Goal: Task Accomplishment & Management: Manage account settings

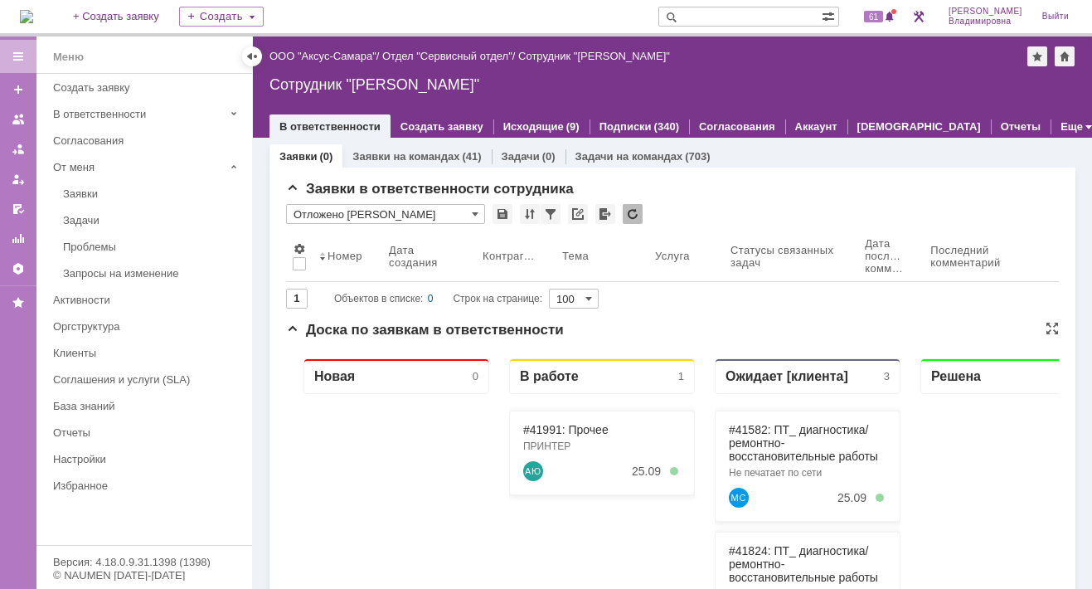
scroll to position [83, 0]
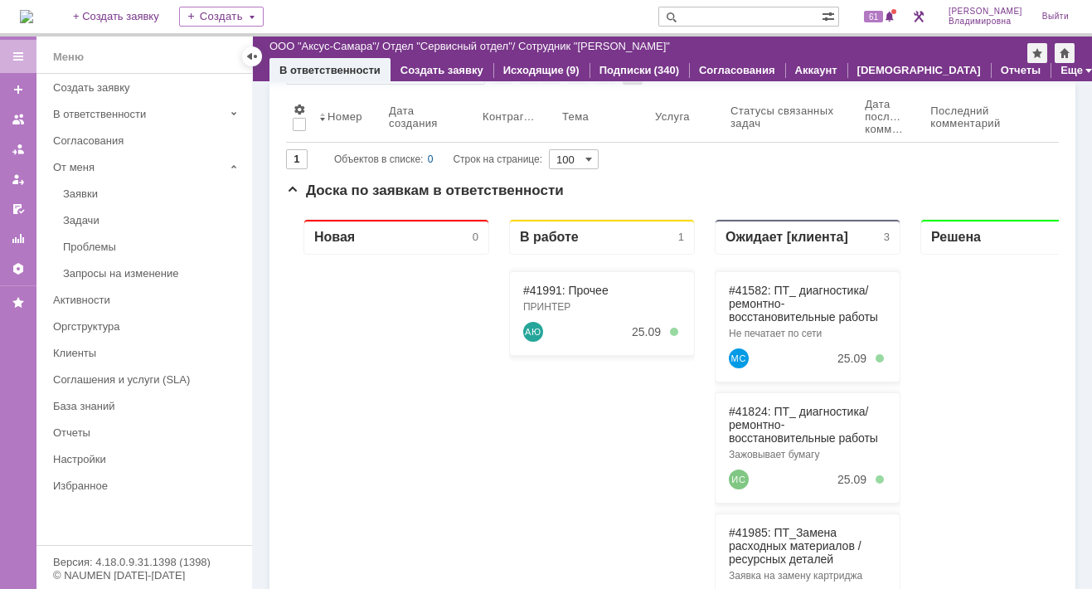
click at [33, 15] on img at bounding box center [26, 16] width 13 height 13
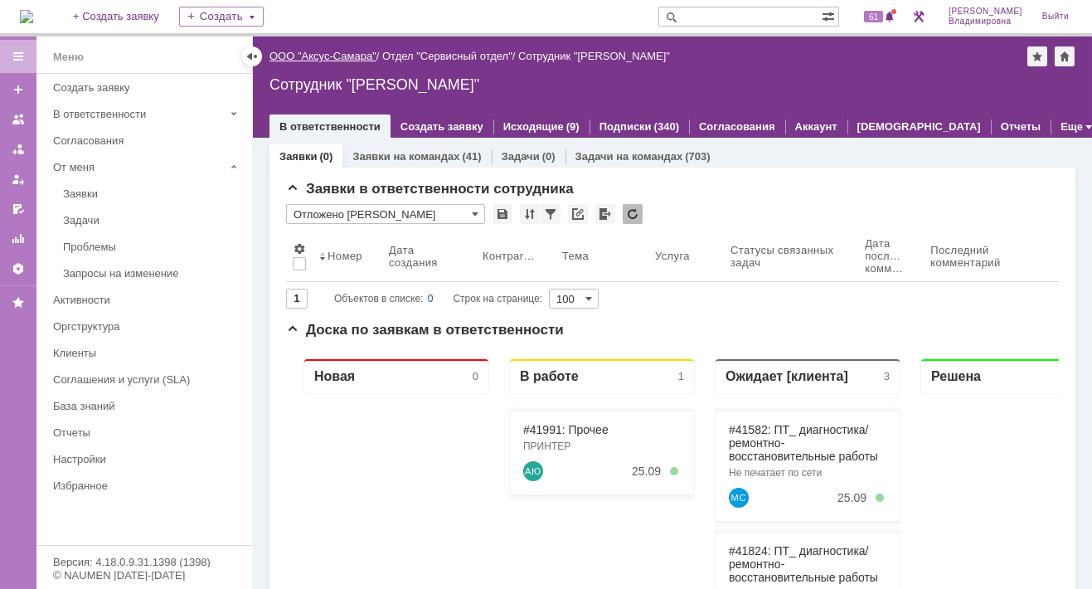
click at [333, 53] on link "ООО "Аксус-Самара"" at bounding box center [322, 56] width 107 height 12
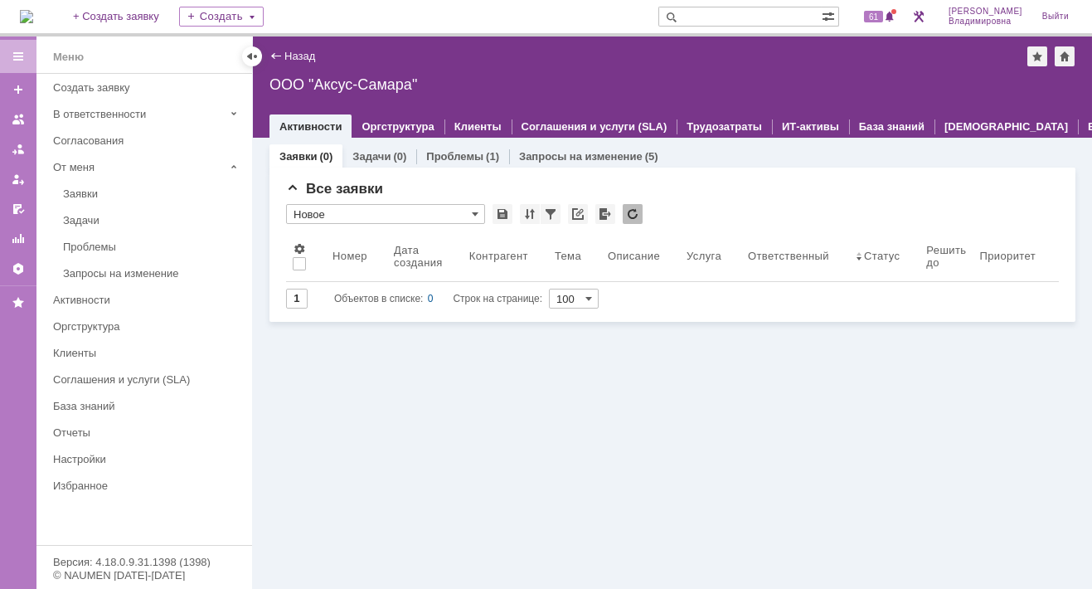
click at [33, 14] on img at bounding box center [26, 16] width 13 height 13
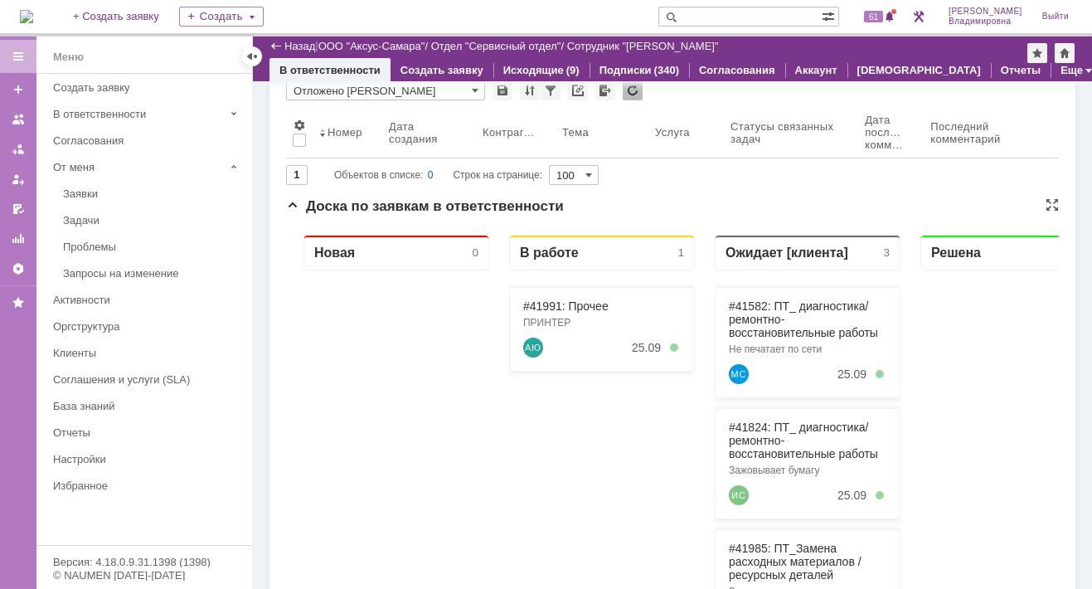
scroll to position [166, 0]
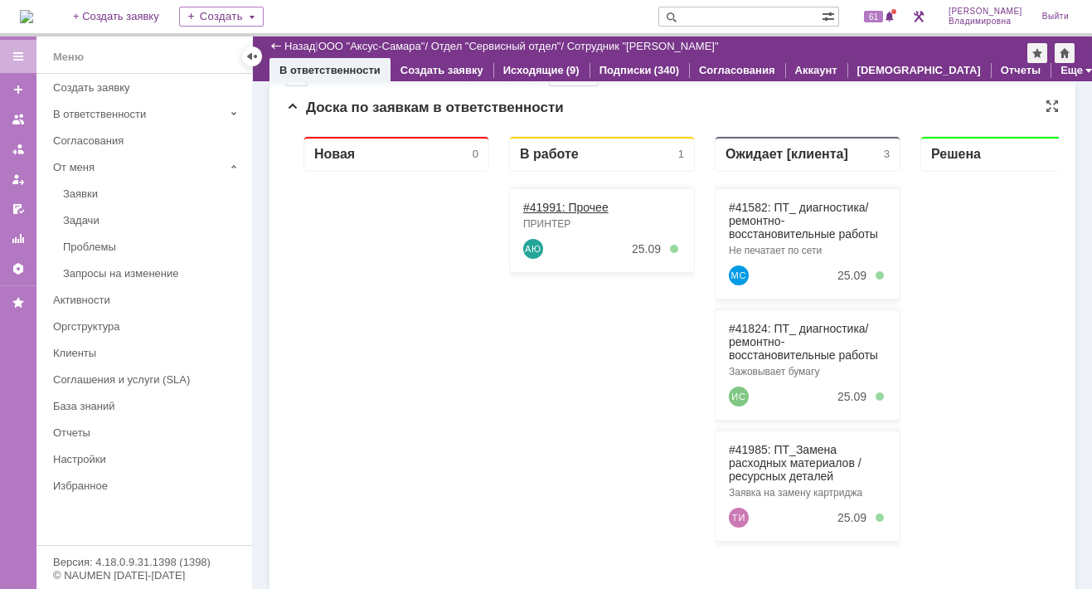
click at [535, 202] on link "#41991: Прочее" at bounding box center [565, 207] width 85 height 13
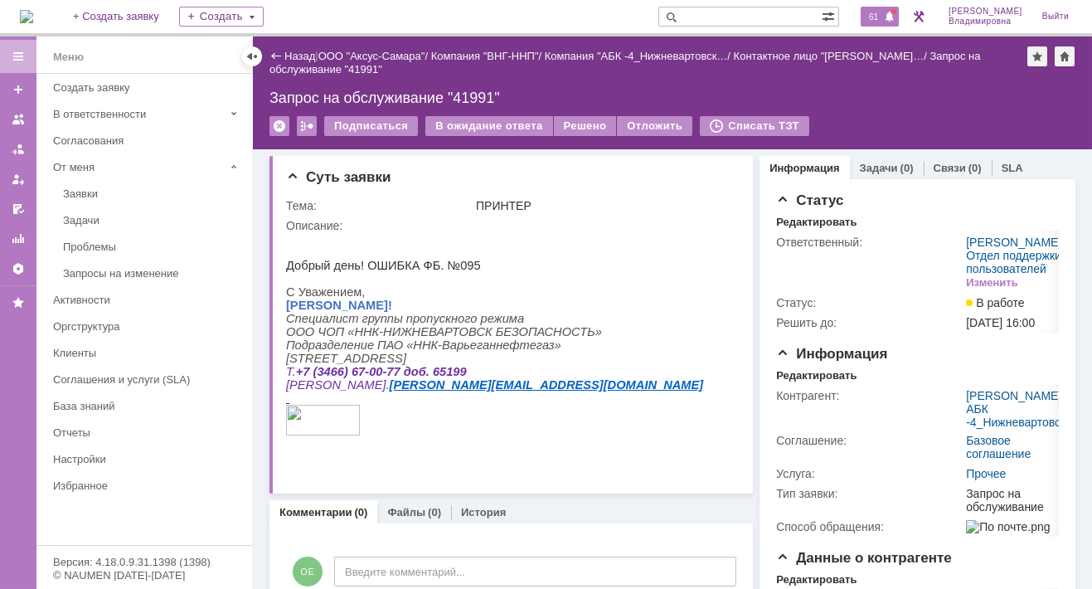
click at [878, 14] on span "61" at bounding box center [873, 17] width 19 height 12
drag, startPoint x: 721, startPoint y: 172, endPoint x: 787, endPoint y: 100, distance: 98.1
click at [726, 172] on div at bounding box center [732, 175] width 13 height 13
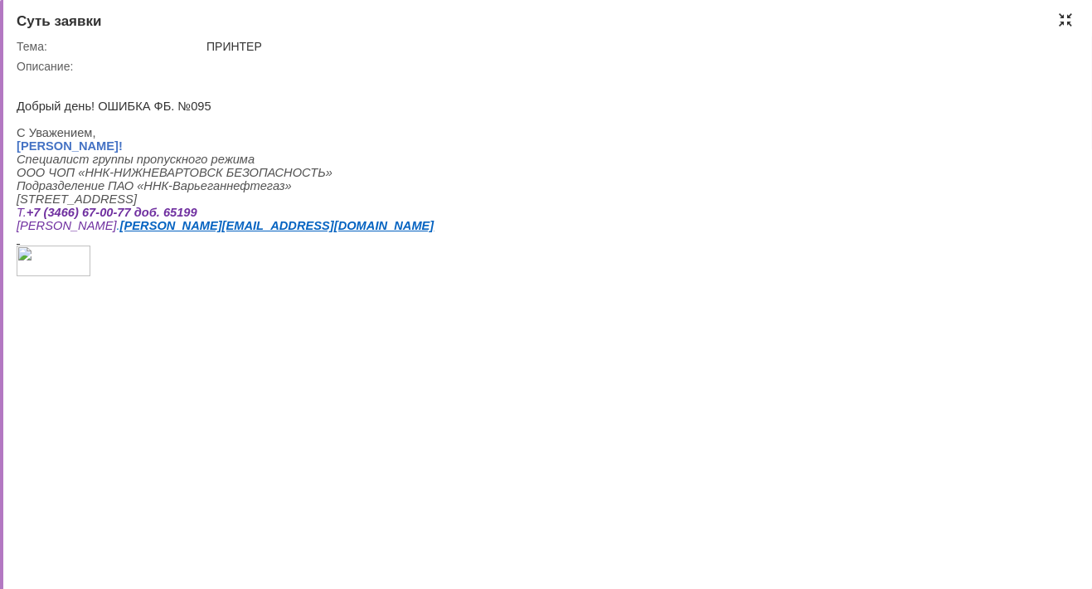
click at [1066, 19] on div at bounding box center [1065, 19] width 13 height 13
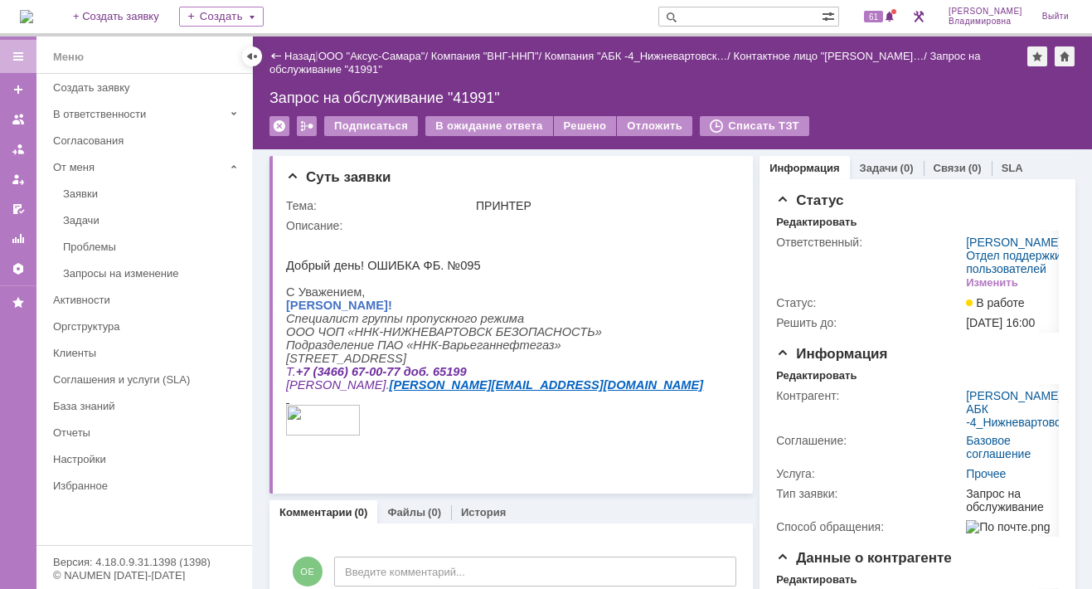
scroll to position [7, 0]
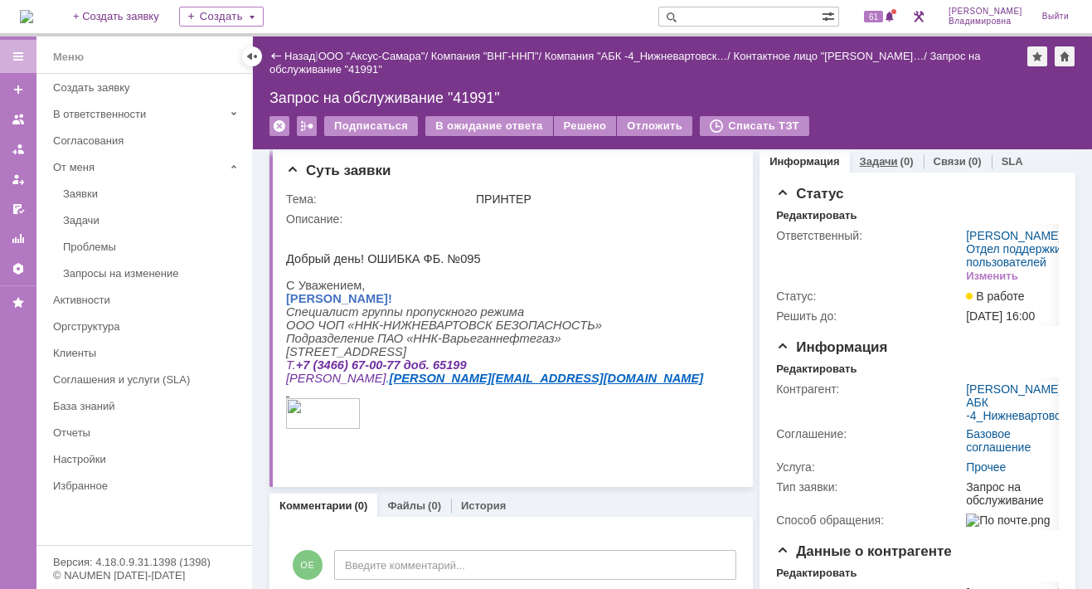
click at [871, 156] on link "Задачи" at bounding box center [879, 161] width 38 height 12
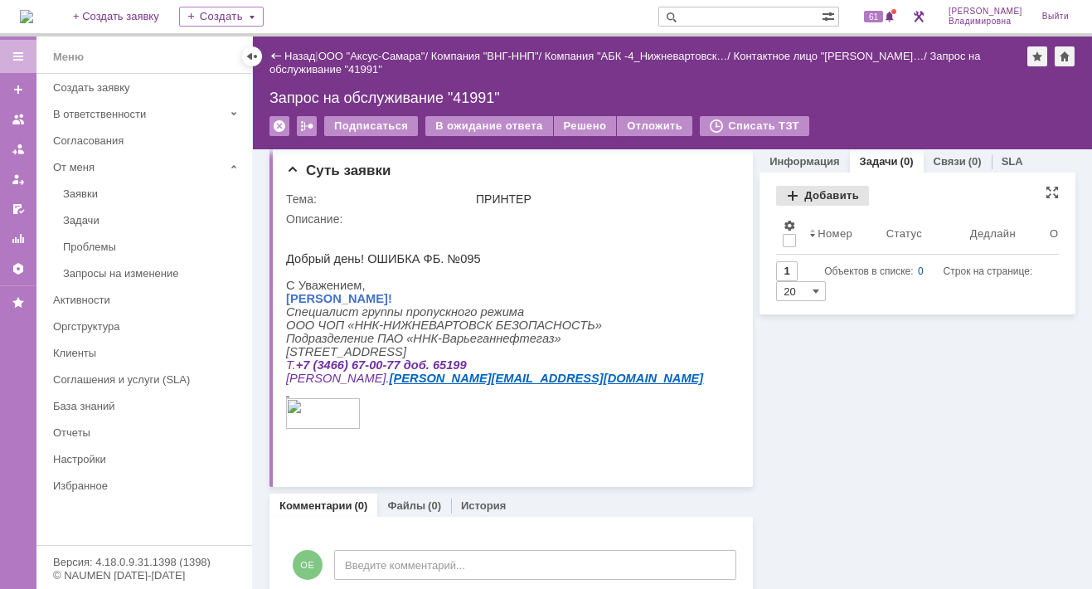
click at [821, 189] on div "Добавить" at bounding box center [822, 196] width 93 height 20
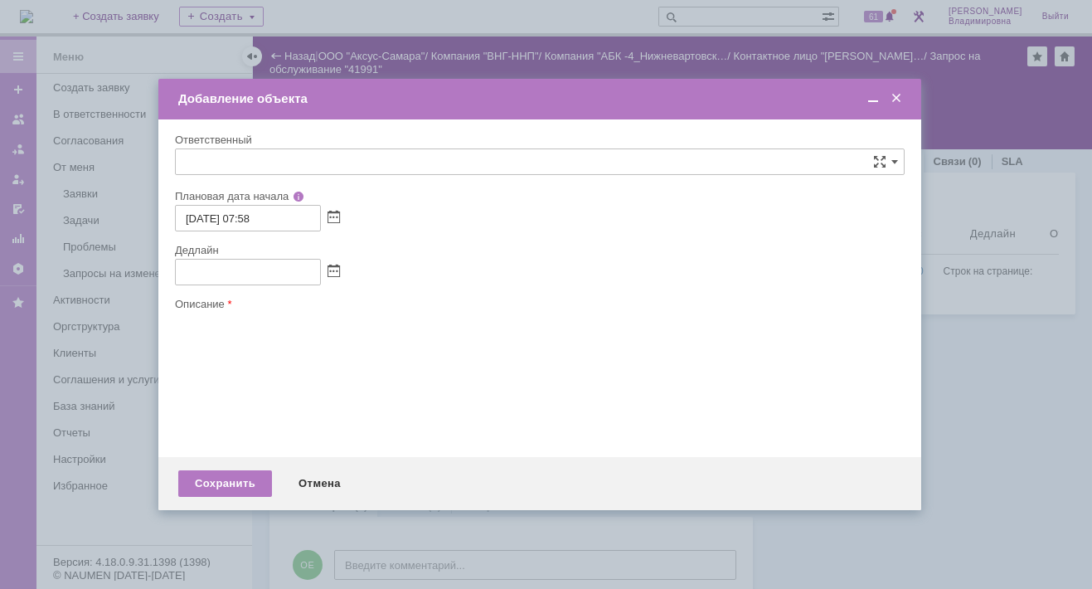
type input "[не указано]"
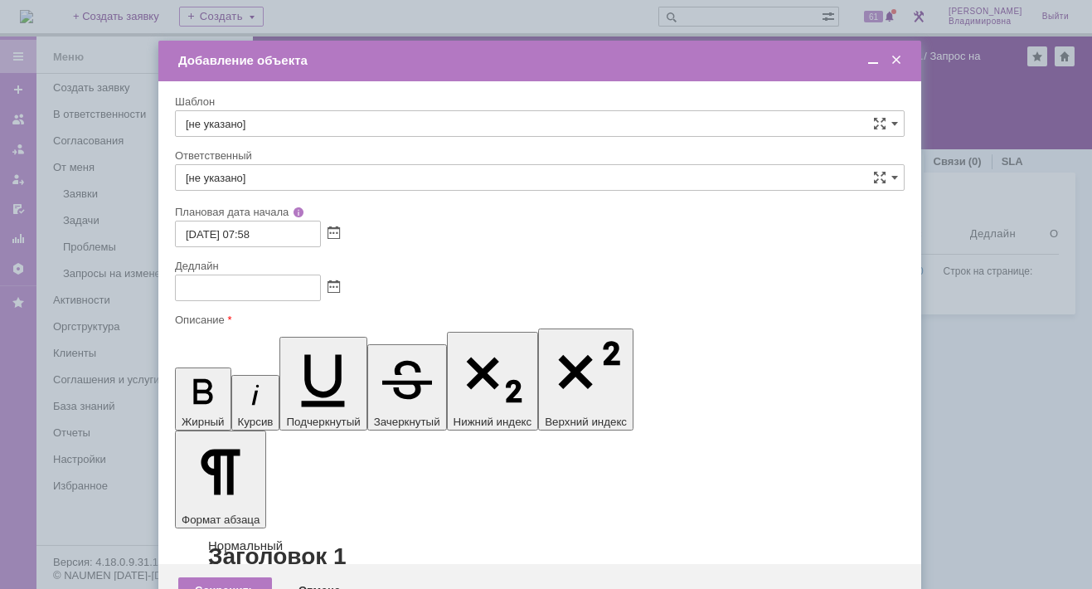
click at [232, 119] on input "[не указано]" at bounding box center [540, 123] width 730 height 27
click at [234, 325] on span "ВНГ / ННП - диагностика, ремонт без использования ЗИП (Запрос на обслуживание)" at bounding box center [540, 331] width 708 height 13
type input "ВНГ / ННП - диагностика, ремонт без использования ЗИП (Запрос на обслуживание)"
type input "[PERSON_NAME]"
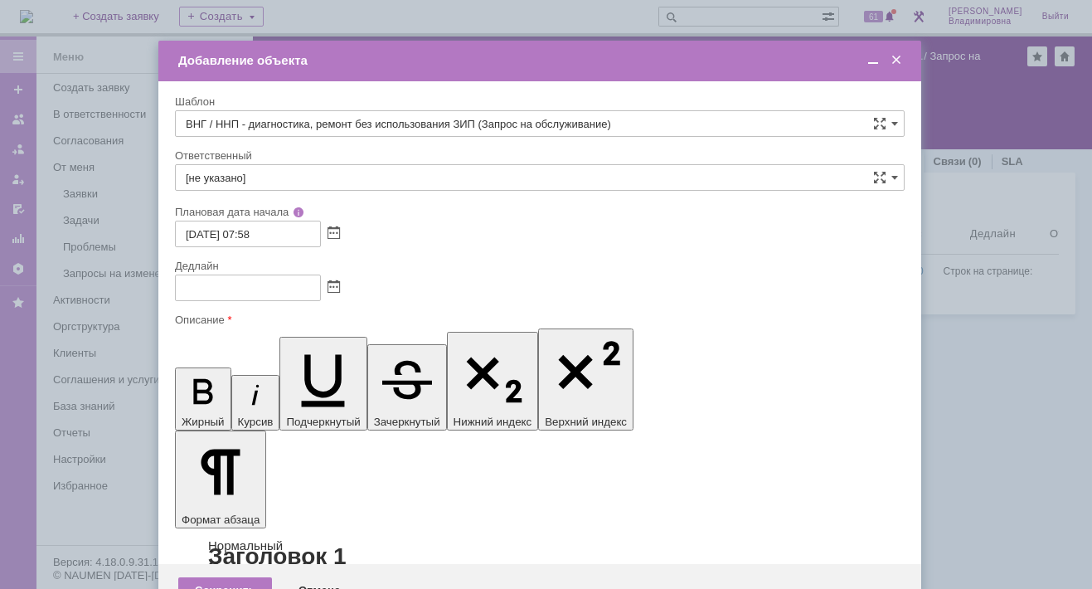
type input "[DATE] 15:58"
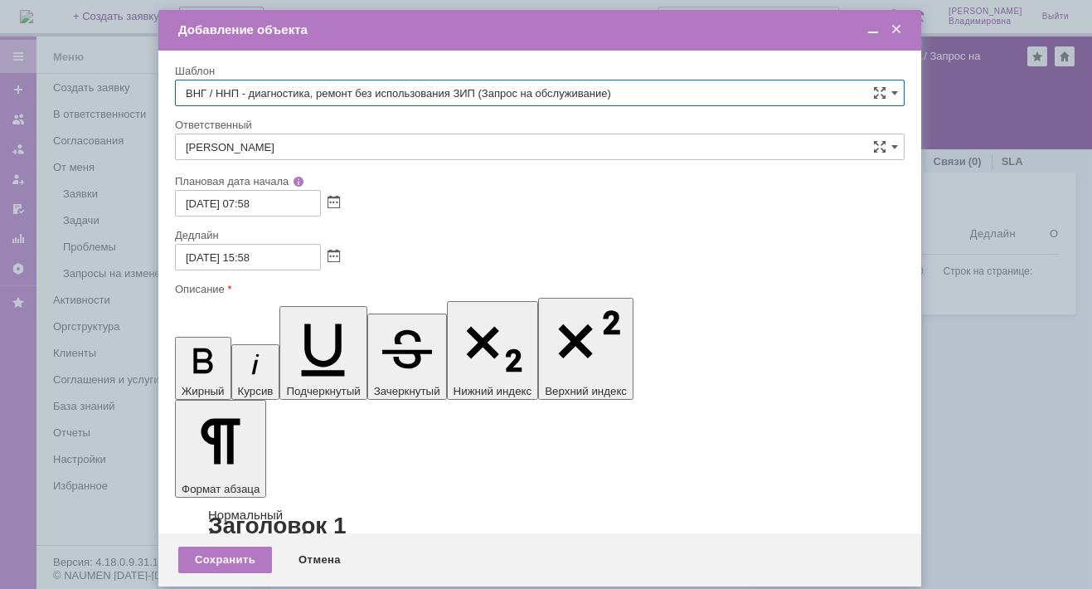
type input "ВНГ / ННП - диагностика, ремонт без использования ЗИП (Запрос на обслуживание)"
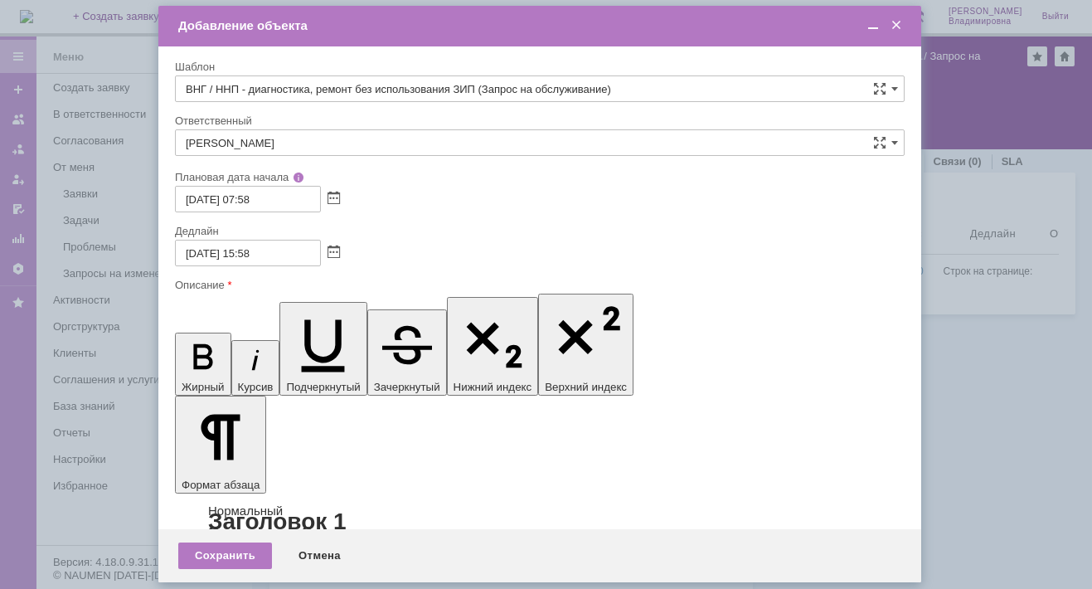
scroll to position [19, 0]
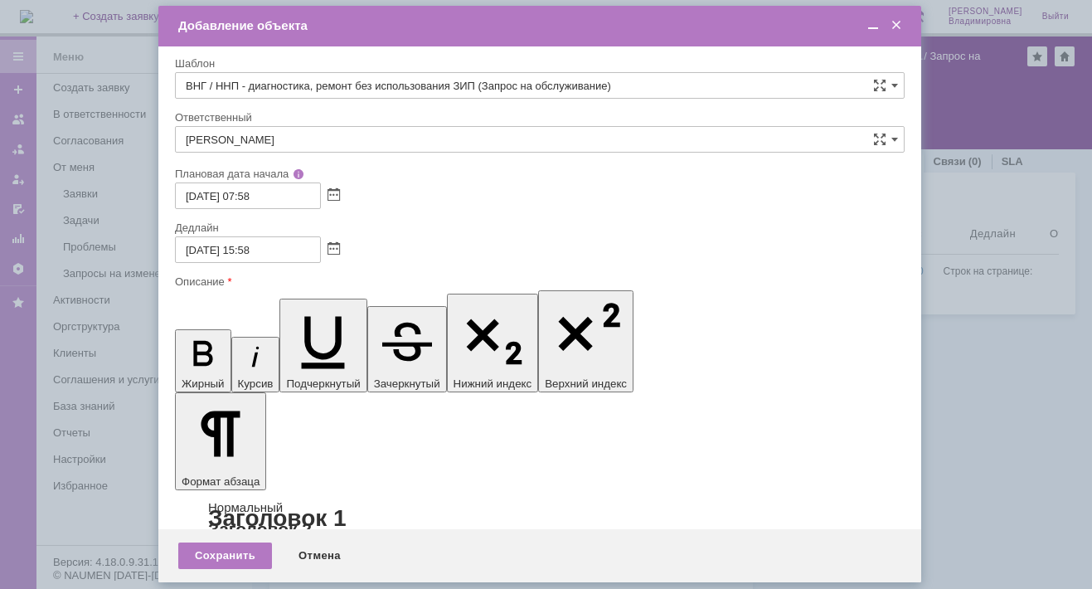
scroll to position [0, 0]
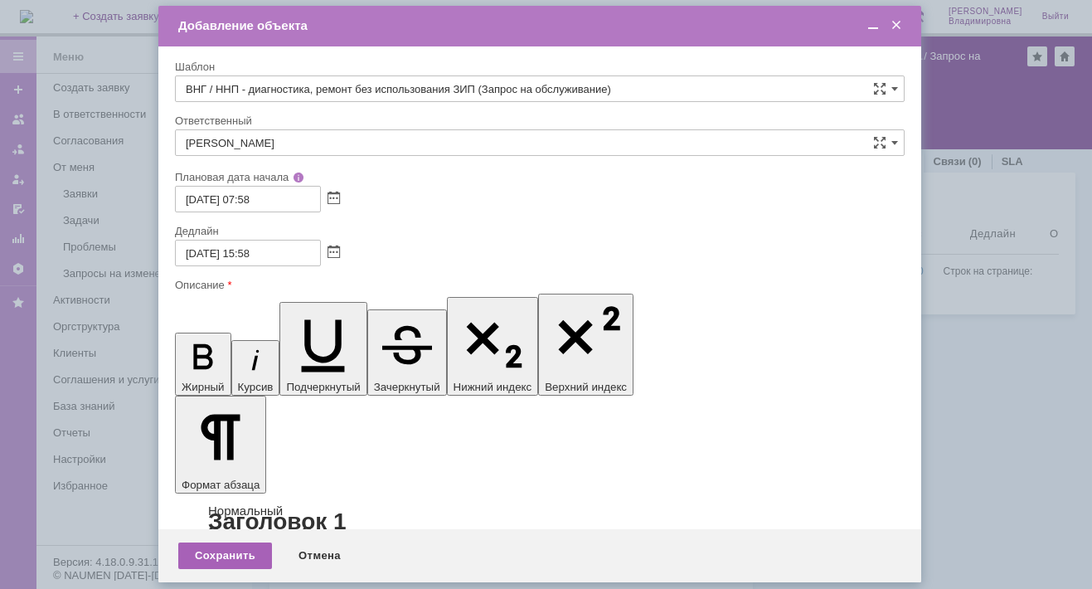
click at [205, 556] on div "Сохранить" at bounding box center [225, 555] width 94 height 27
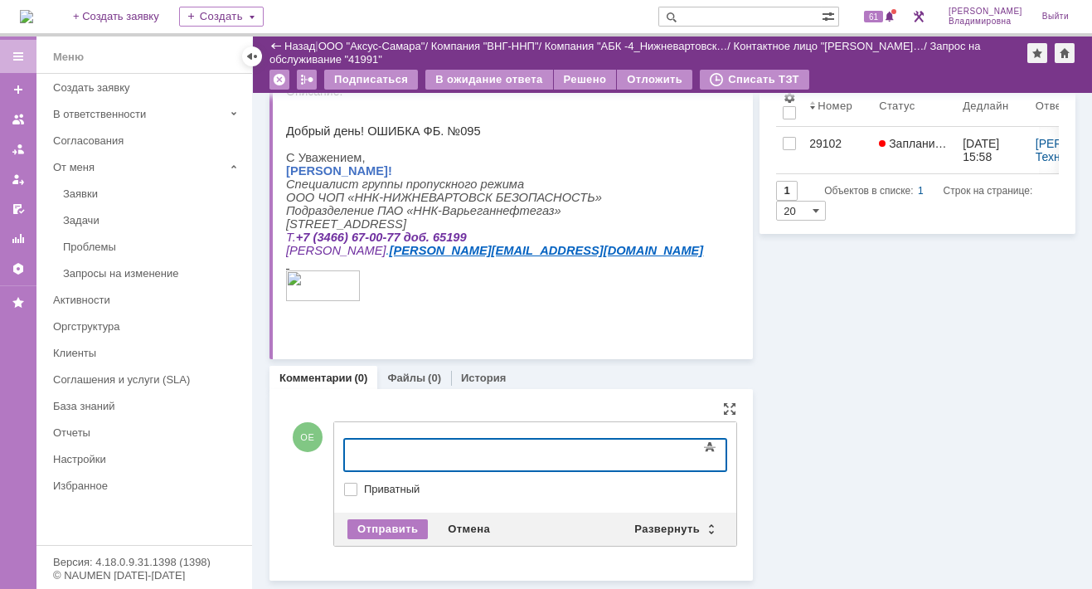
scroll to position [73, 0]
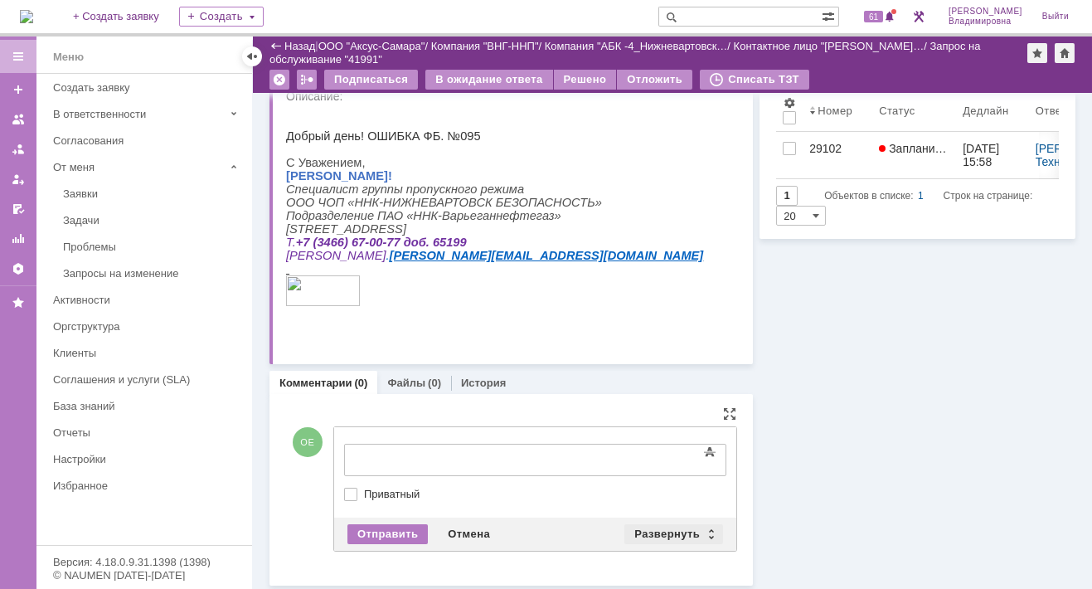
click at [639, 524] on div "Развернуть" at bounding box center [673, 534] width 99 height 20
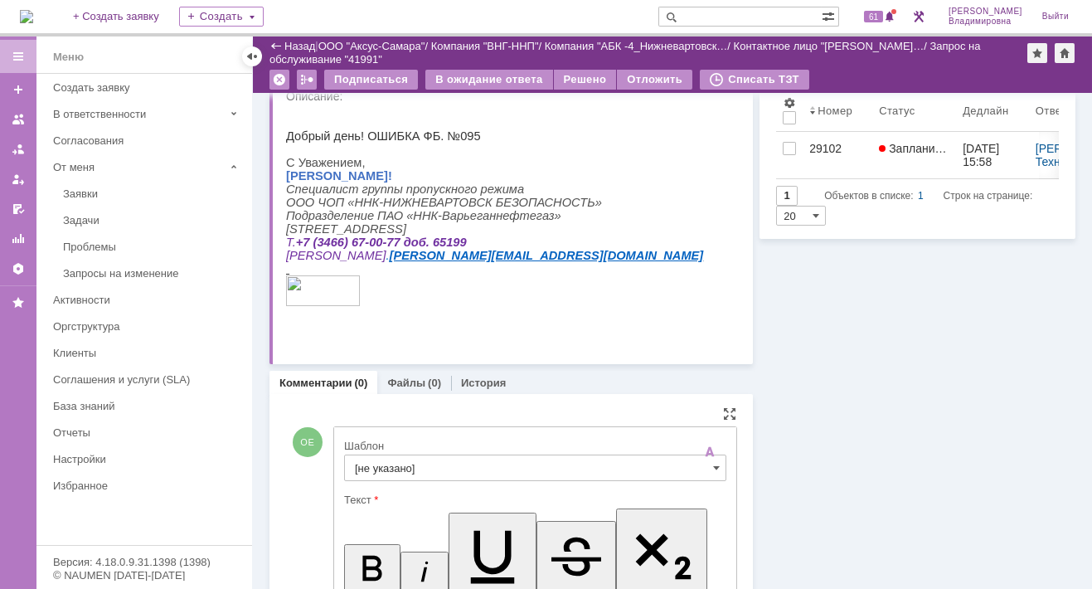
scroll to position [0, 0]
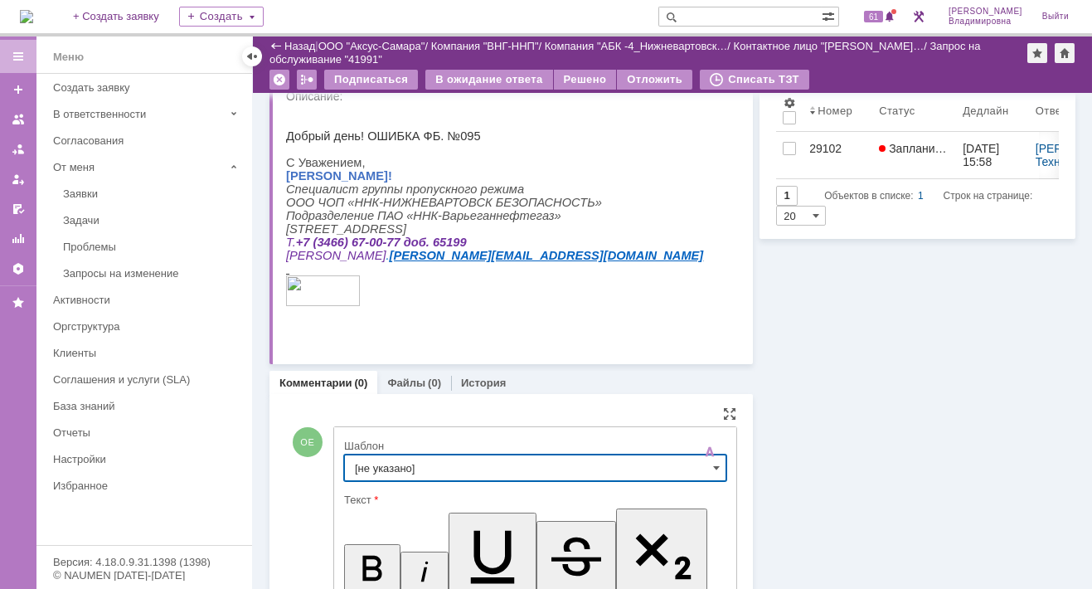
click at [396, 456] on input "[не указано]" at bounding box center [535, 467] width 382 height 27
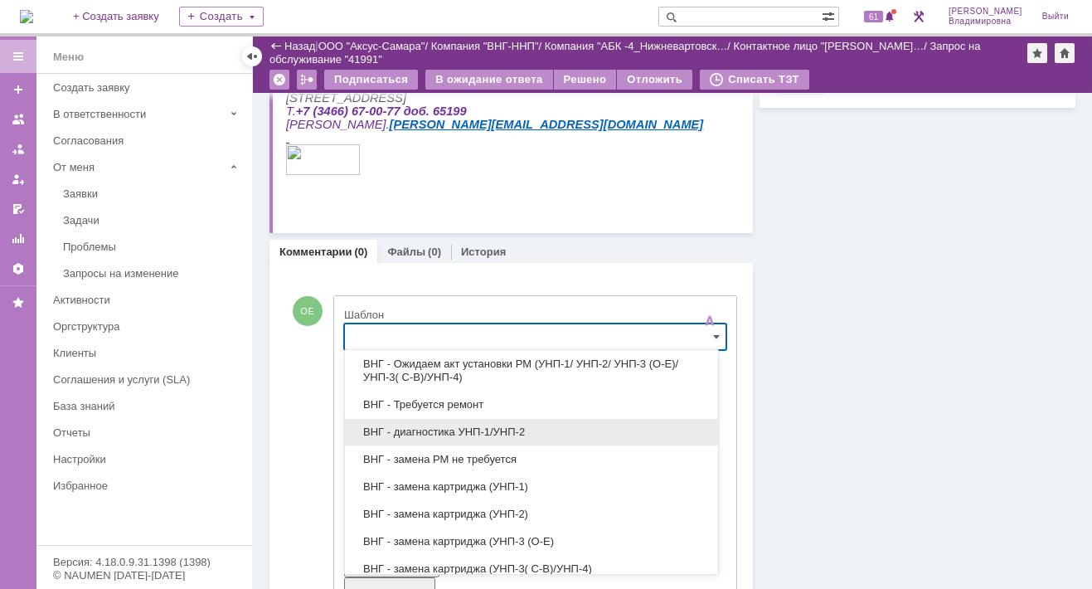
scroll to position [166, 0]
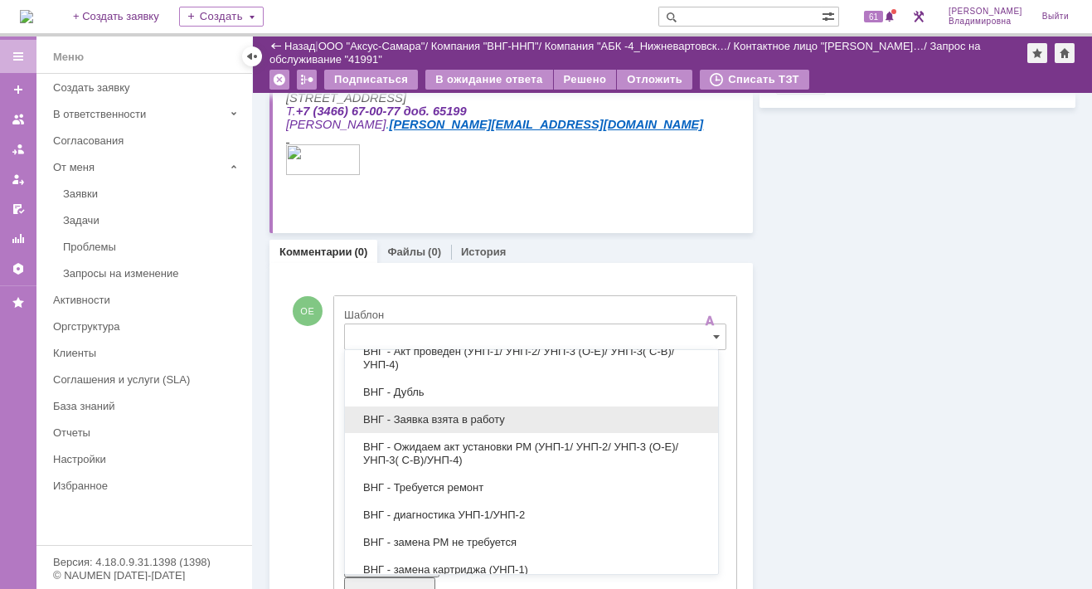
click at [415, 421] on span "ВНГ - Заявка взята в работу" at bounding box center [531, 419] width 353 height 13
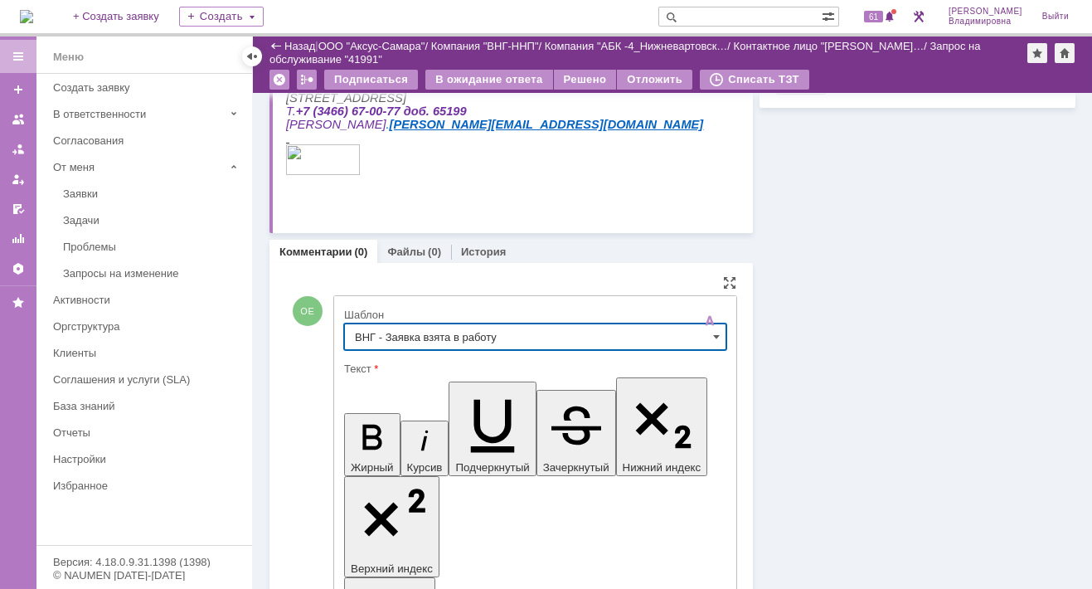
type input "ВНГ - Заявка взята в работу"
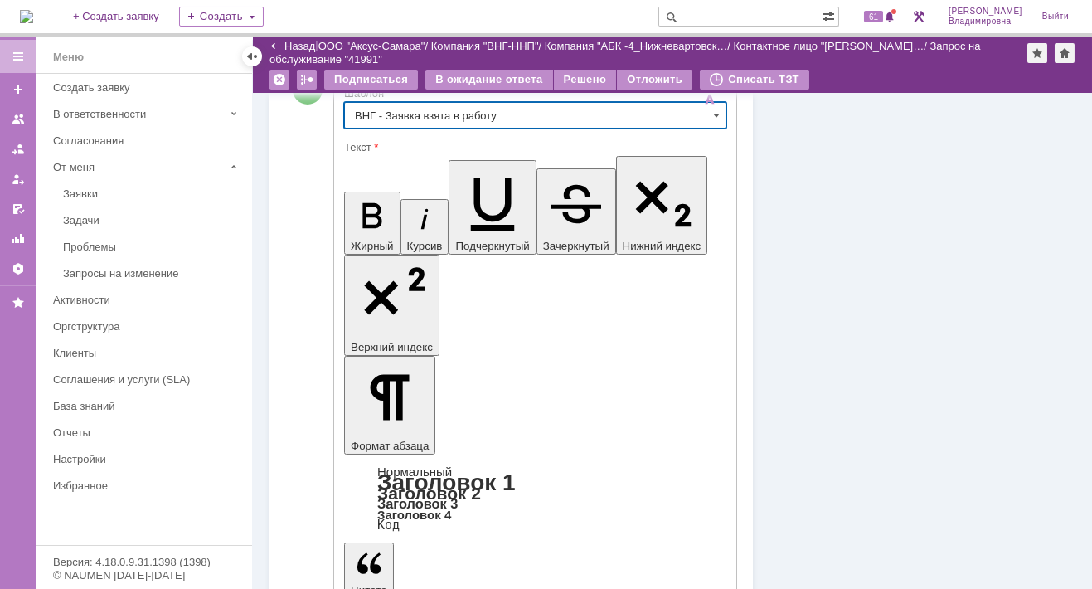
scroll to position [473, 0]
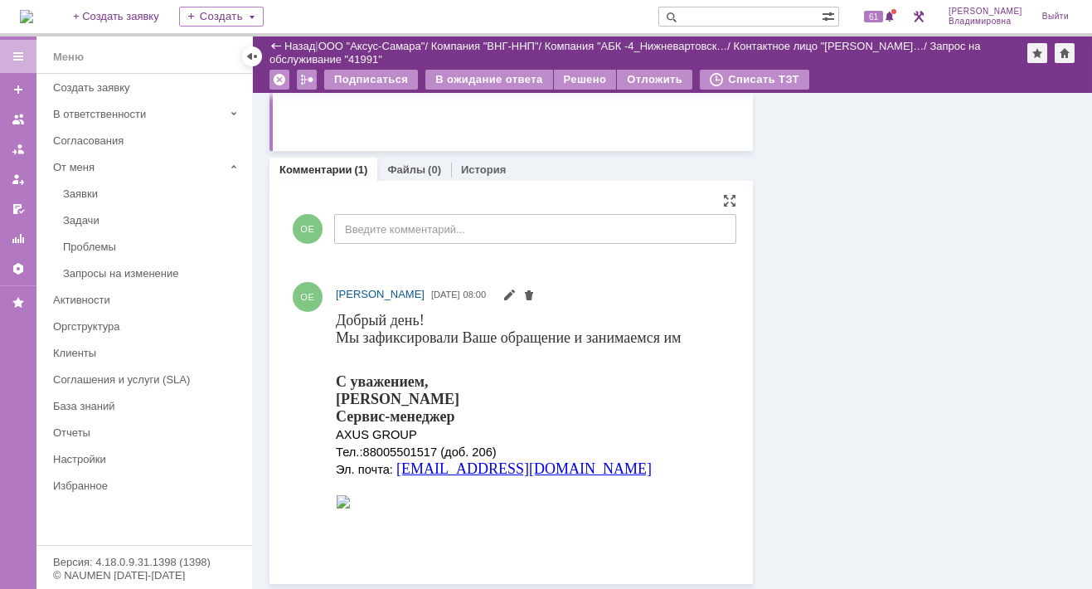
scroll to position [0, 0]
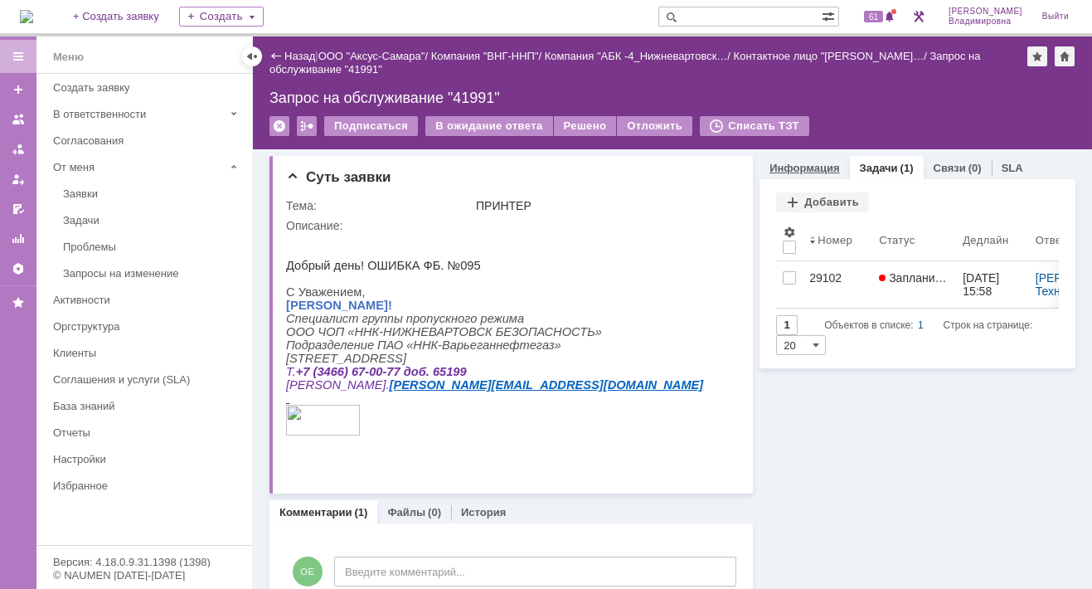
click at [787, 171] on link "Информация" at bounding box center [805, 168] width 70 height 12
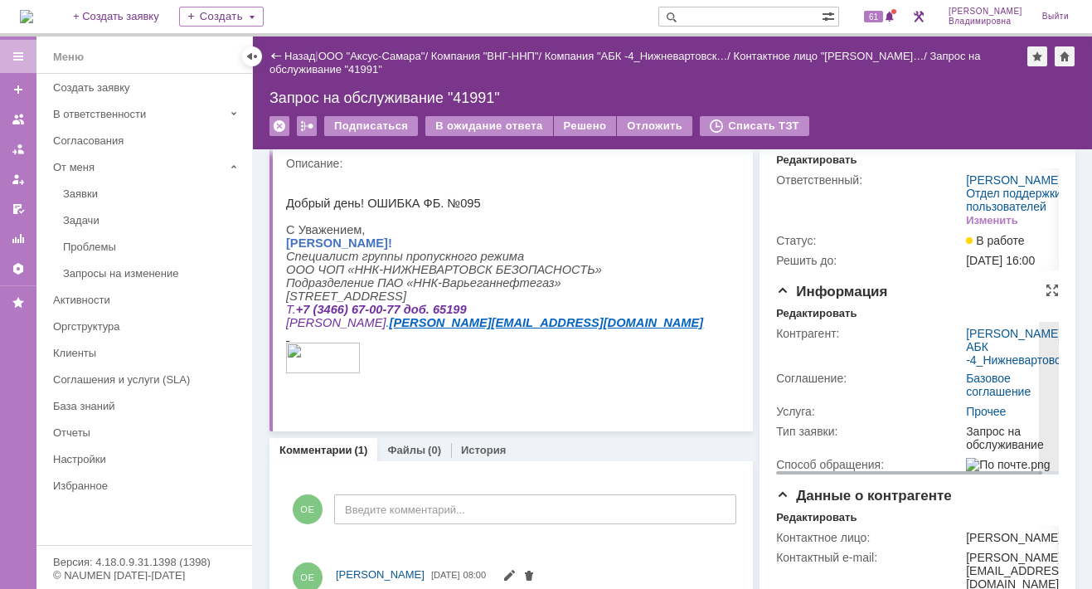
scroll to position [83, 0]
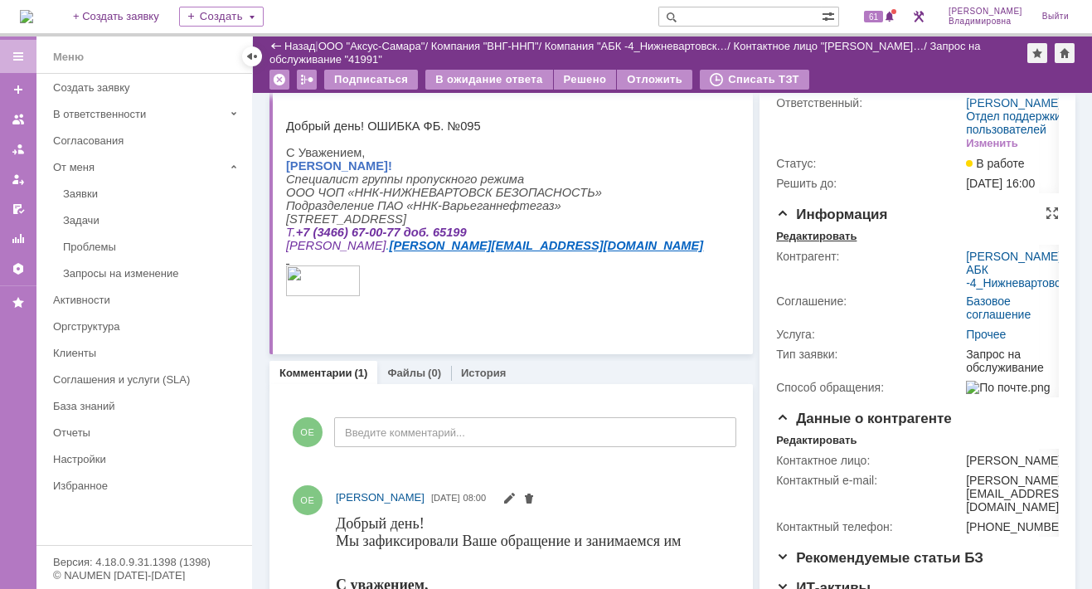
click at [800, 243] on div "Редактировать" at bounding box center [816, 236] width 80 height 13
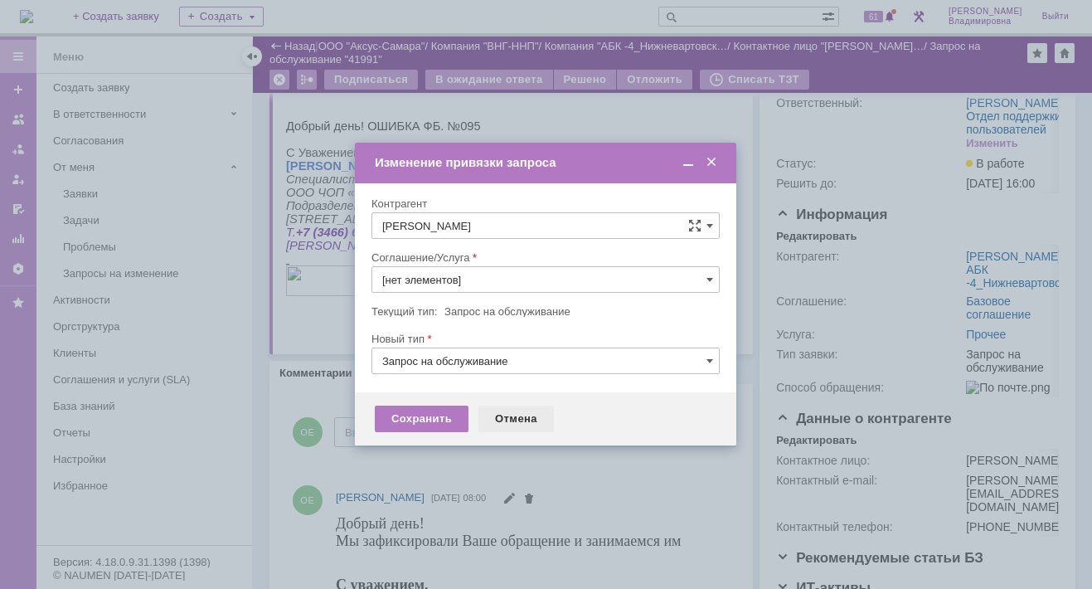
type input "Прочее"
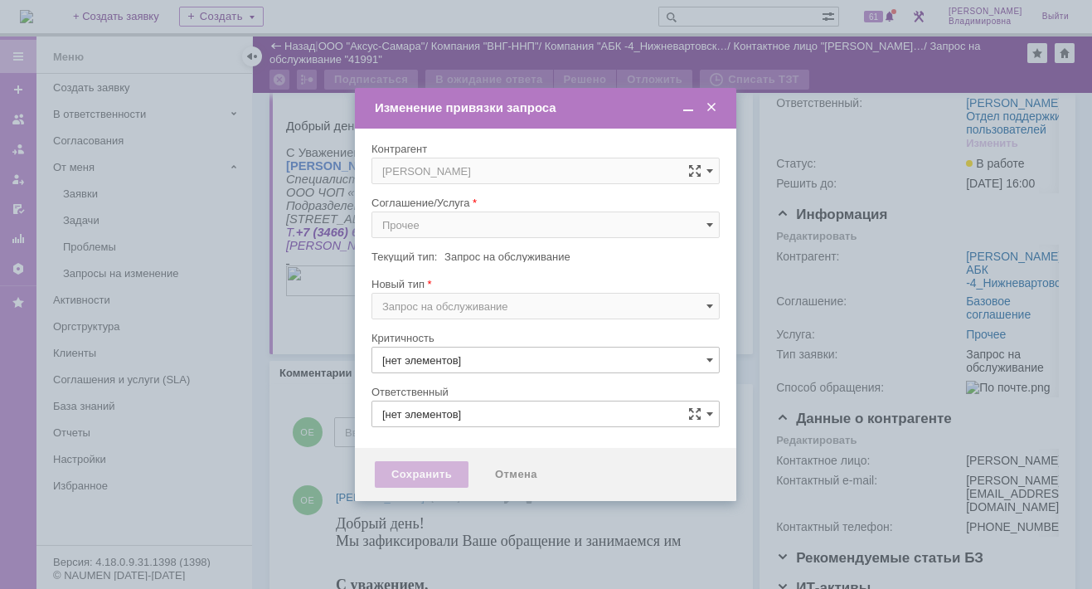
type input "3. Низкая"
type input "[не указано]"
type input "[PERSON_NAME]"
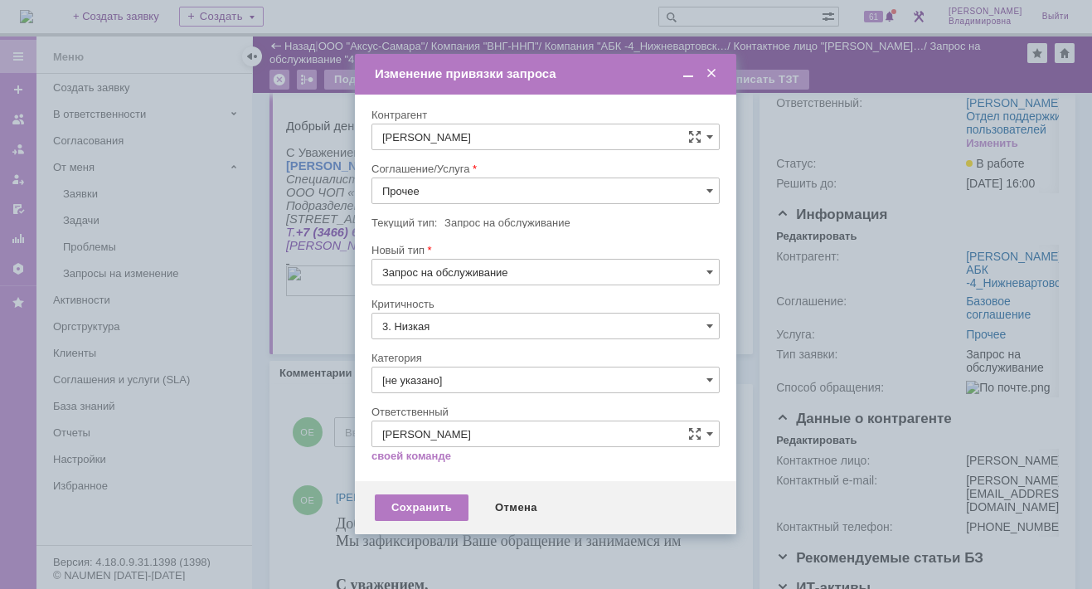
click at [489, 189] on input "Прочее" at bounding box center [545, 190] width 348 height 27
click at [435, 341] on span "ПТ_ диагностика/ ремонтно-восстановительные работы" at bounding box center [545, 340] width 327 height 13
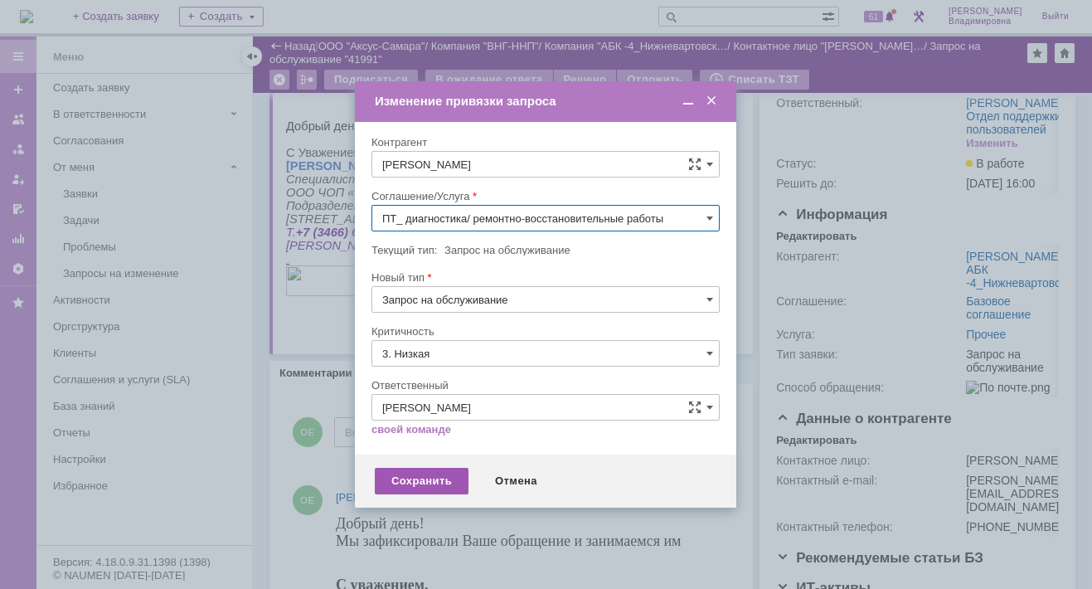
type input "ПТ_ диагностика/ ремонтно-восстановительные работы"
click at [427, 479] on div "Сохранить" at bounding box center [422, 481] width 94 height 27
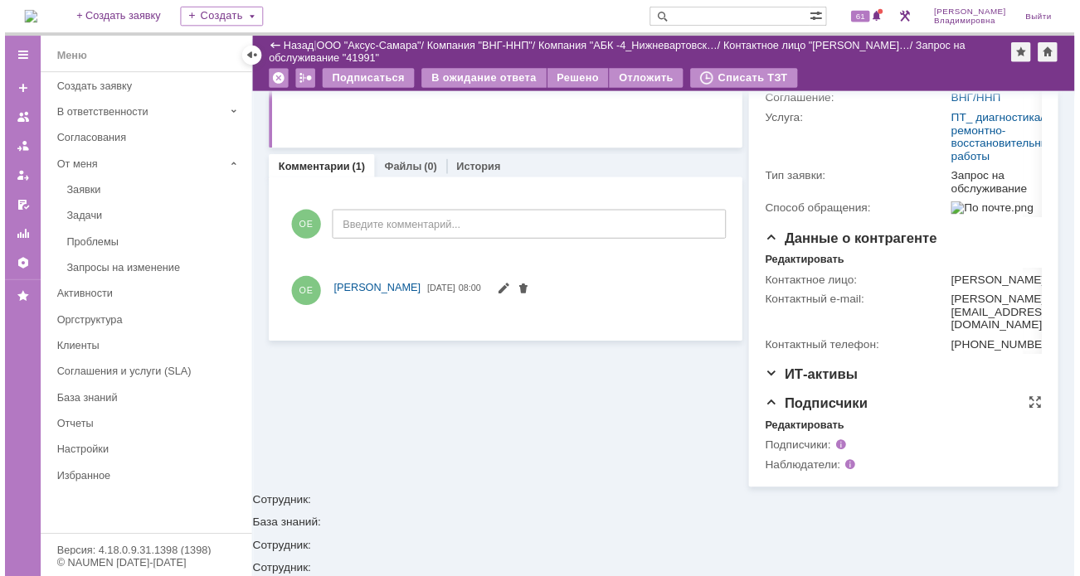
scroll to position [0, 0]
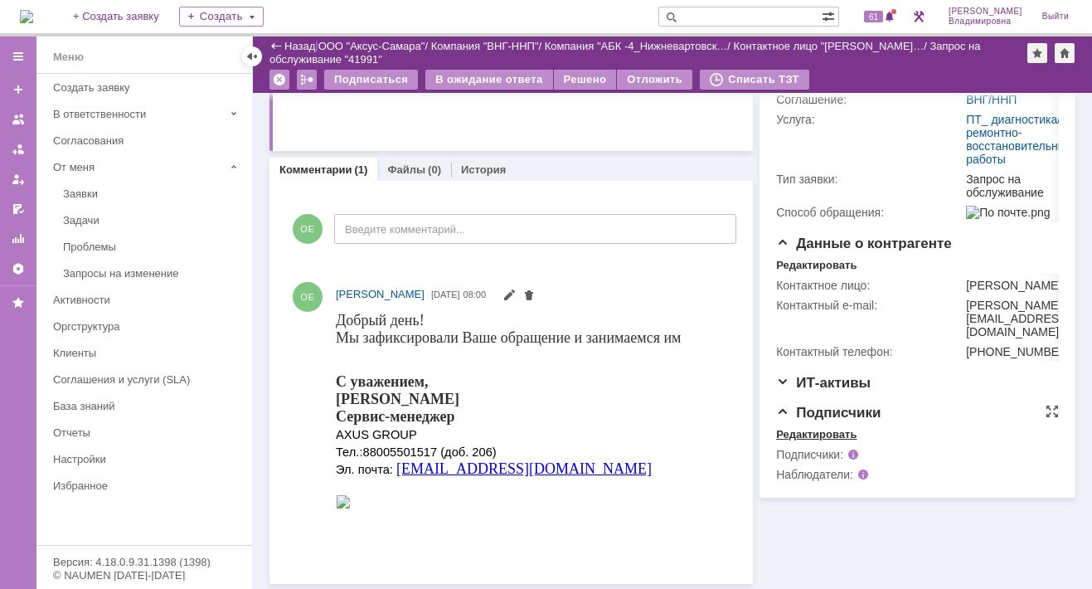
click at [792, 441] on div "Редактировать" at bounding box center [816, 434] width 80 height 13
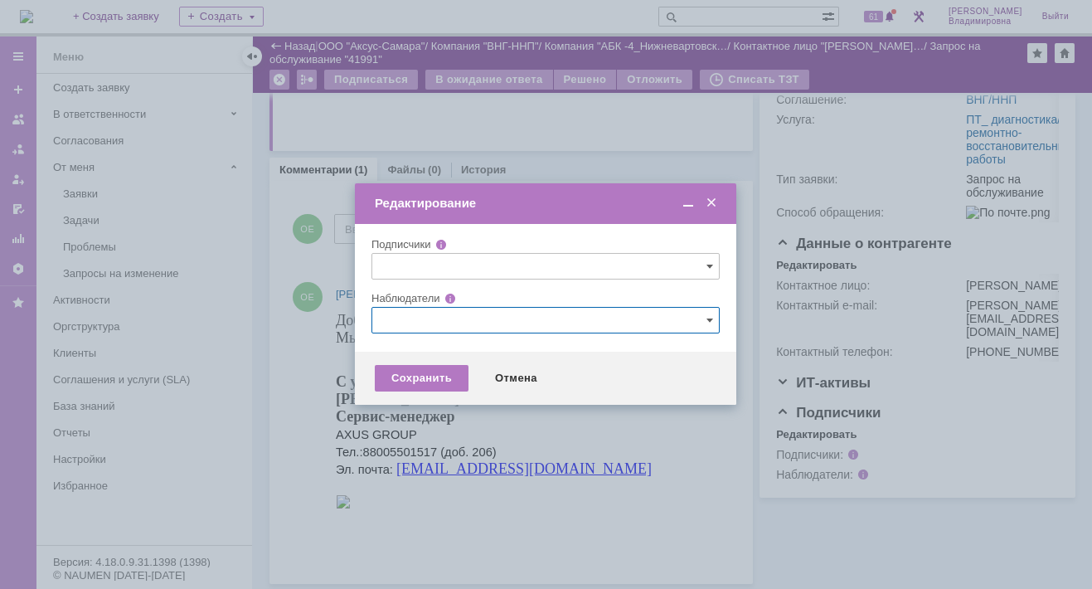
click at [399, 323] on input "text" at bounding box center [545, 320] width 348 height 27
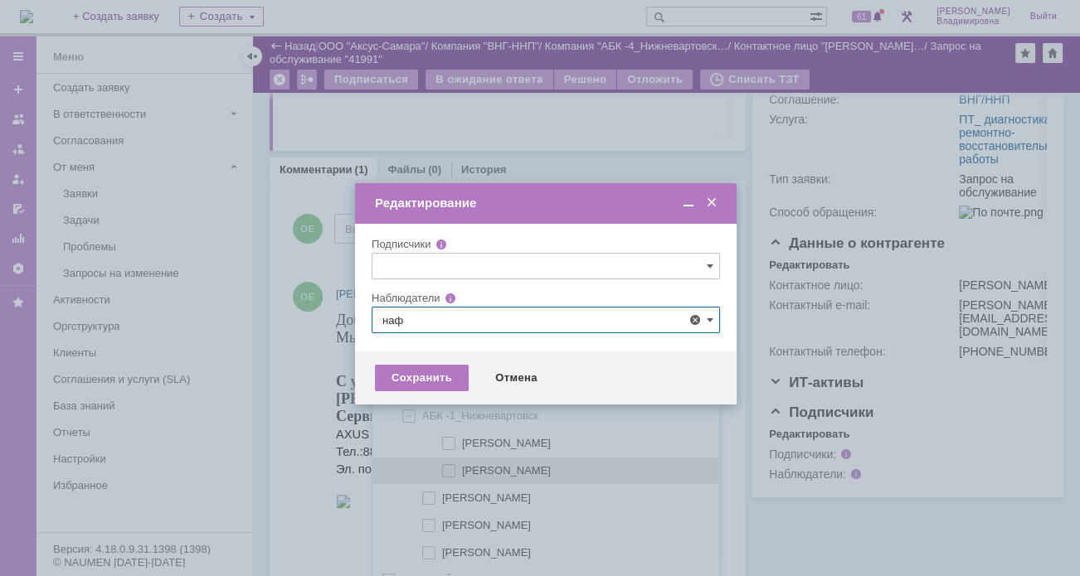
scroll to position [34, 0]
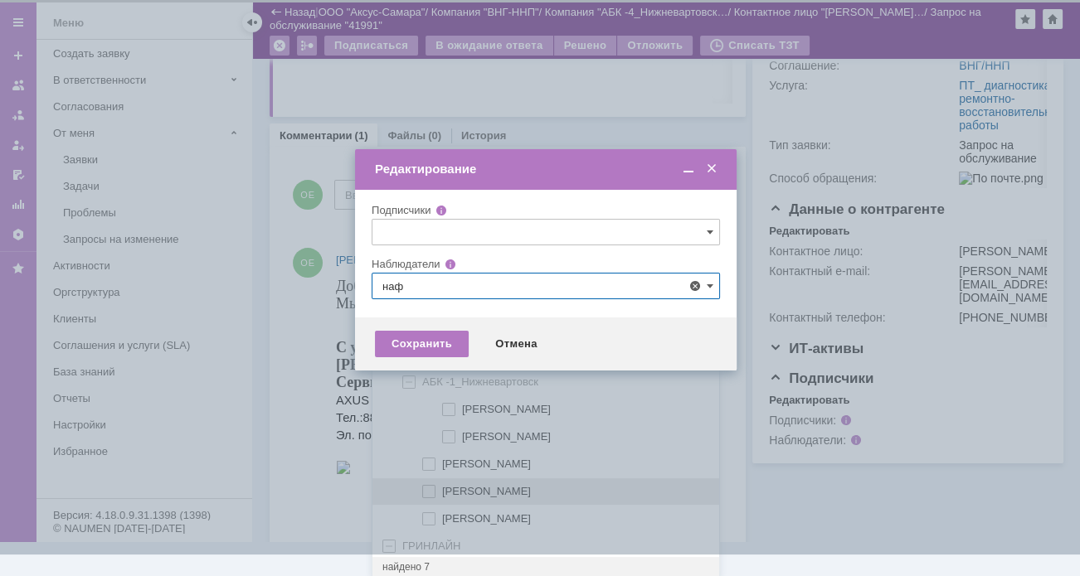
click at [442, 485] on span at bounding box center [442, 489] width 0 height 8
click at [432, 487] on input "[PERSON_NAME]" at bounding box center [430, 492] width 11 height 11
type input "[PERSON_NAME]"
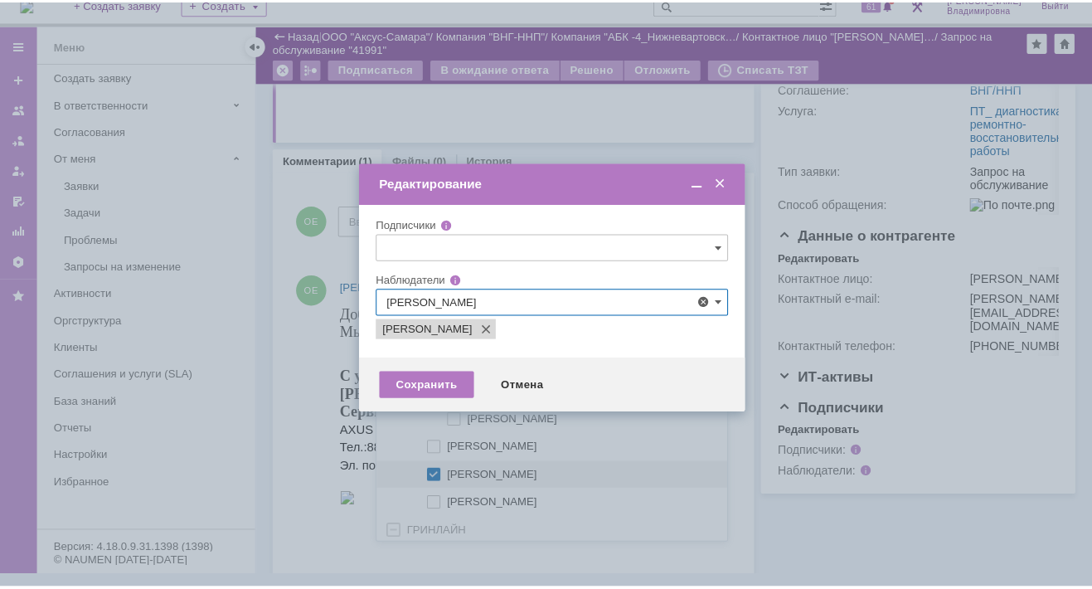
scroll to position [0, 0]
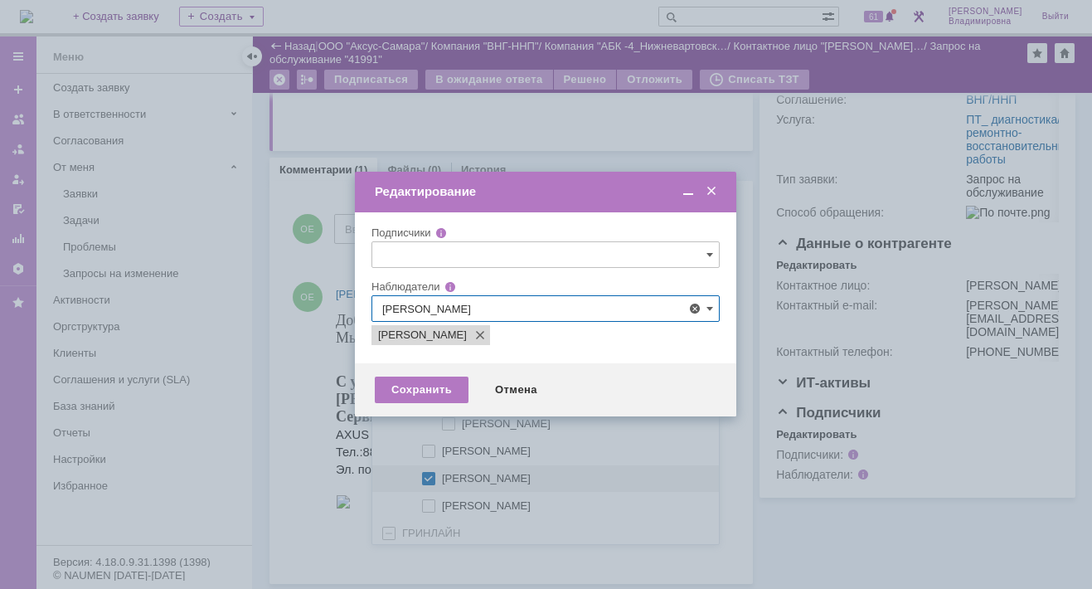
click at [294, 460] on div at bounding box center [546, 294] width 1092 height 589
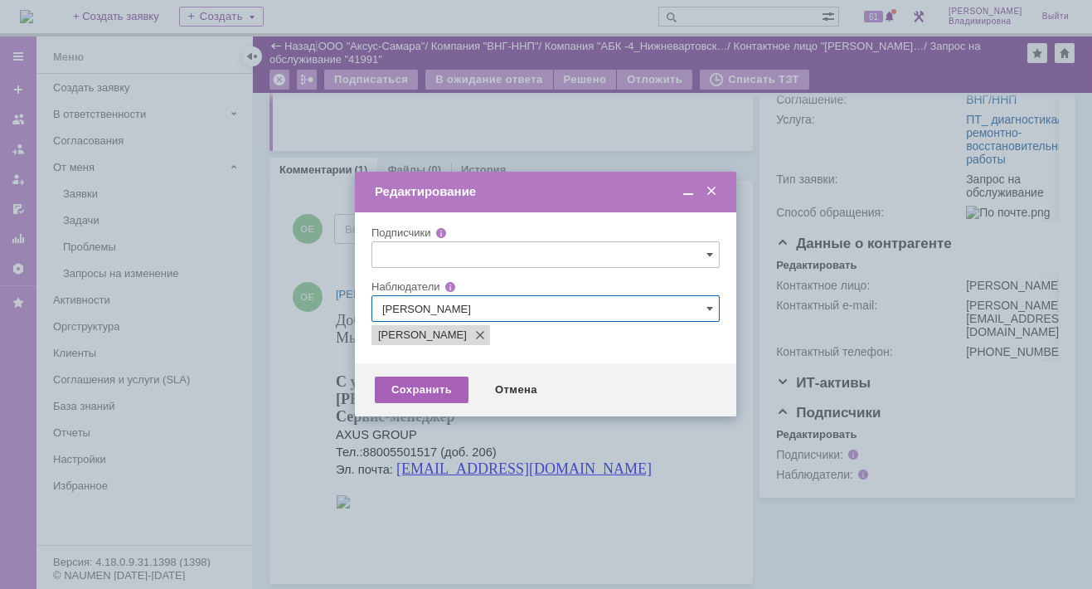
click at [422, 381] on div "Сохранить" at bounding box center [422, 389] width 94 height 27
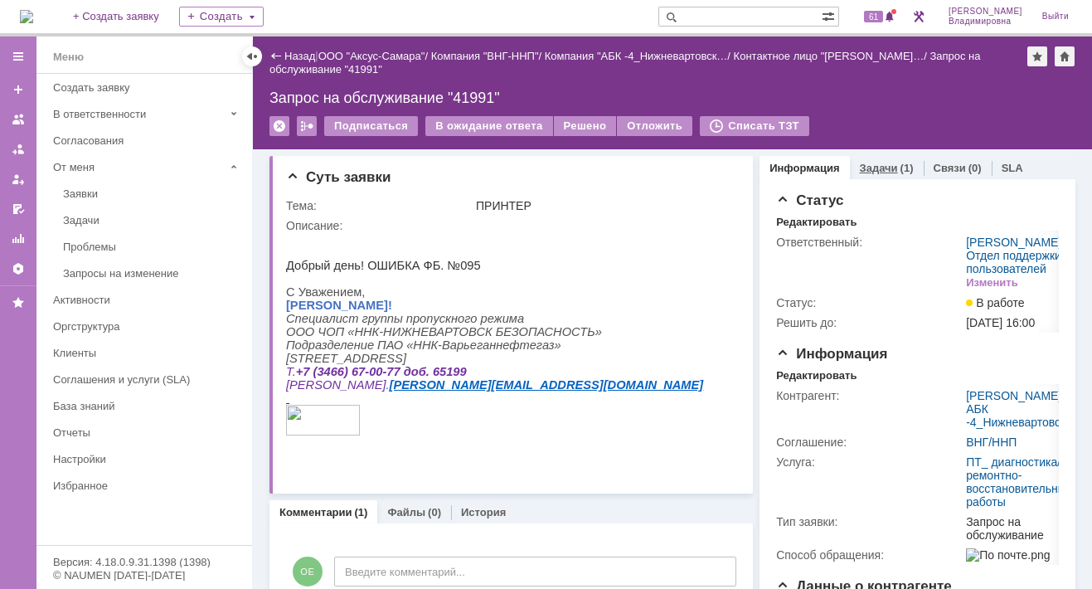
click at [860, 165] on link "Задачи" at bounding box center [879, 168] width 38 height 12
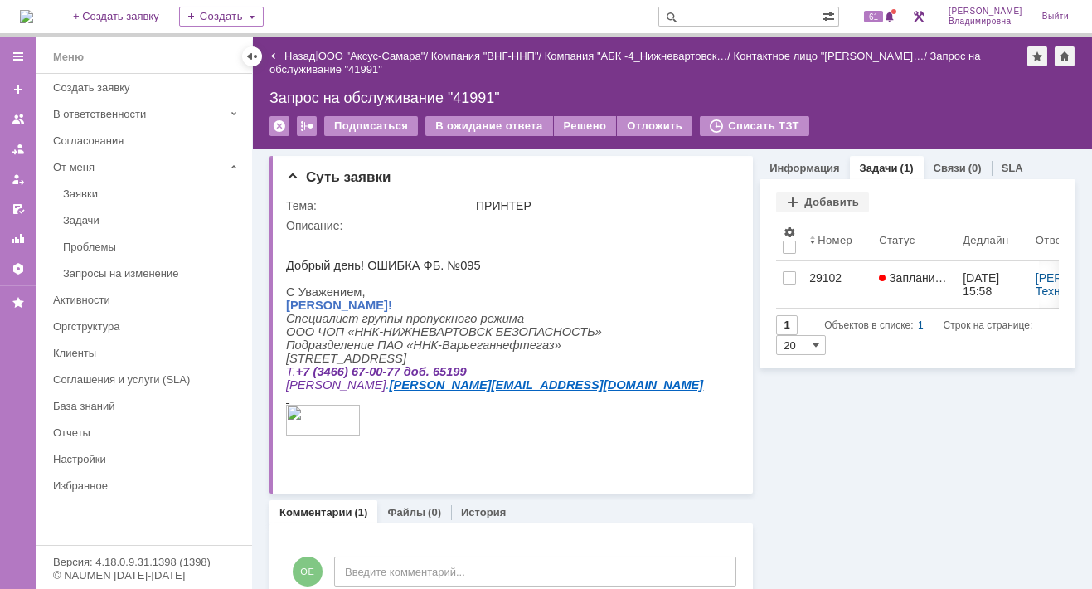
click at [377, 51] on link "ООО "Аксус-Самара"" at bounding box center [371, 56] width 107 height 12
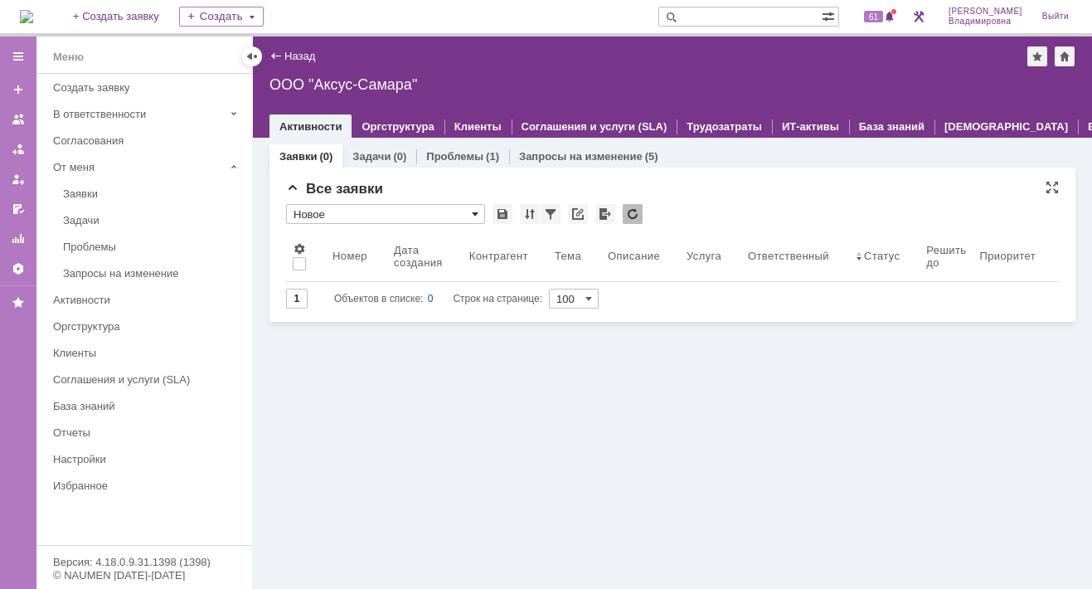
click at [472, 211] on span at bounding box center [475, 213] width 7 height 13
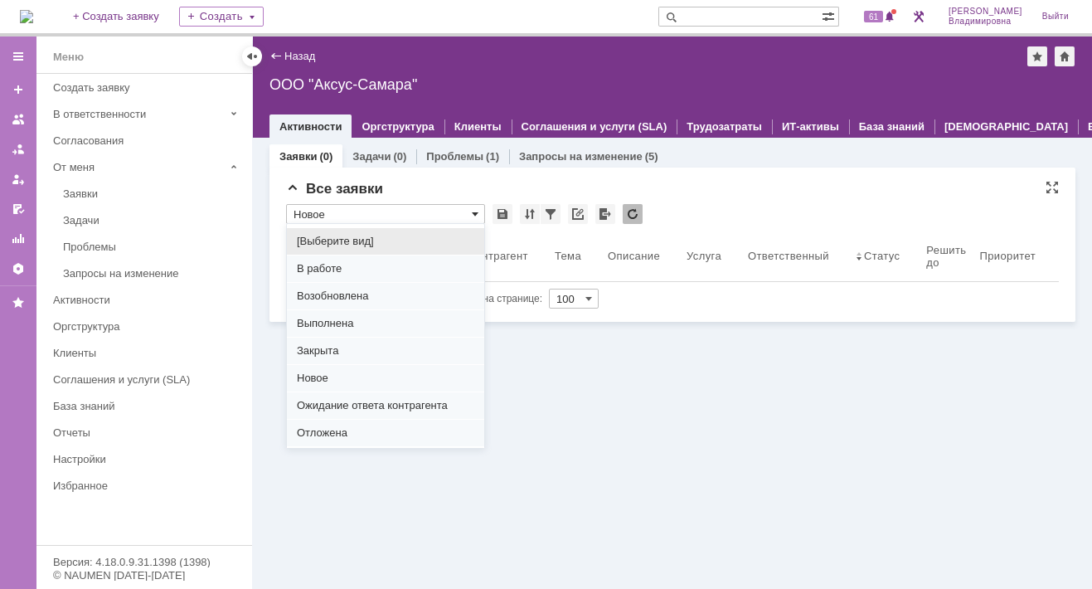
scroll to position [206, 0]
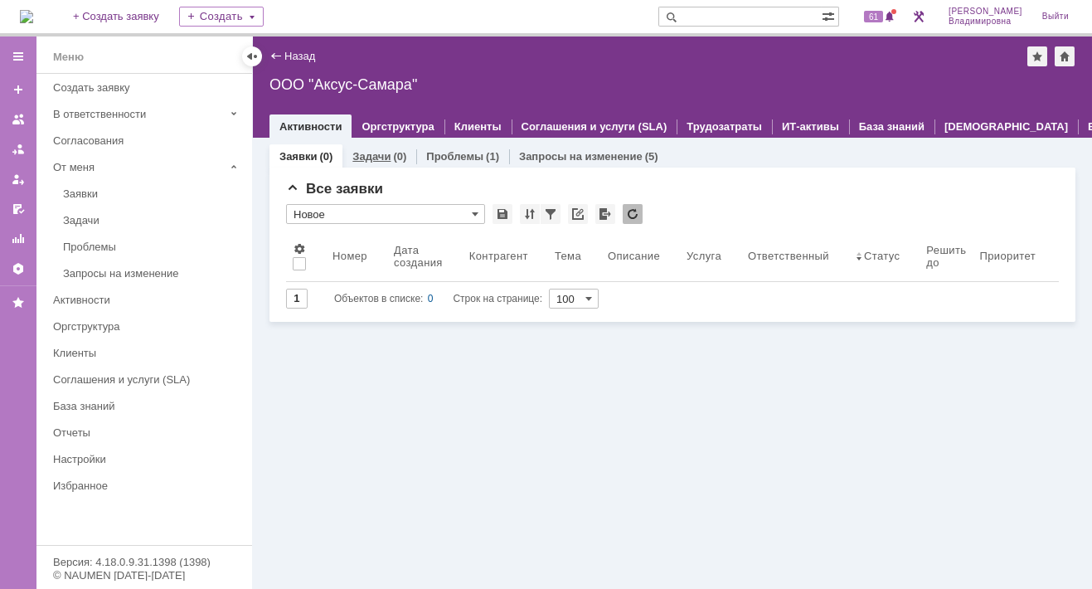
click at [379, 153] on link "Задачи" at bounding box center [371, 156] width 38 height 12
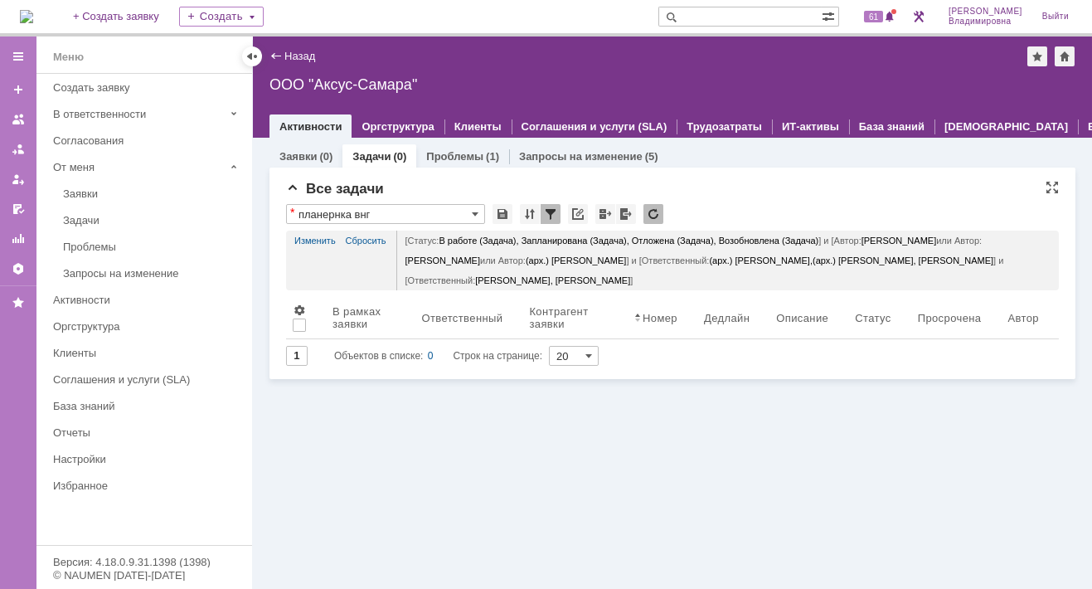
click at [318, 235] on link "Изменить" at bounding box center [314, 241] width 41 height 20
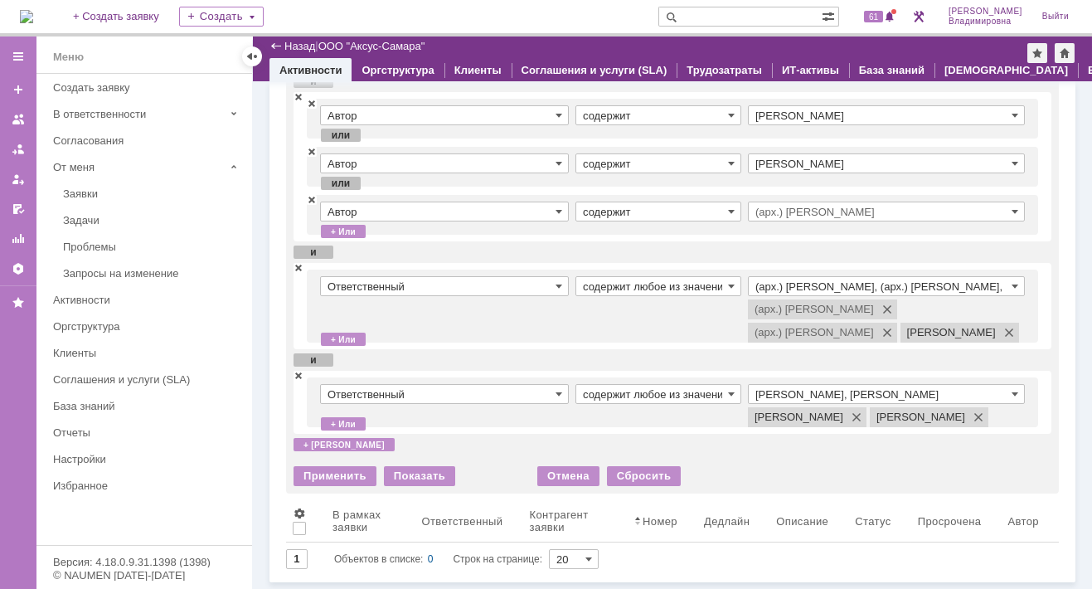
scroll to position [249, 0]
click at [299, 261] on span at bounding box center [299, 267] width 10 height 12
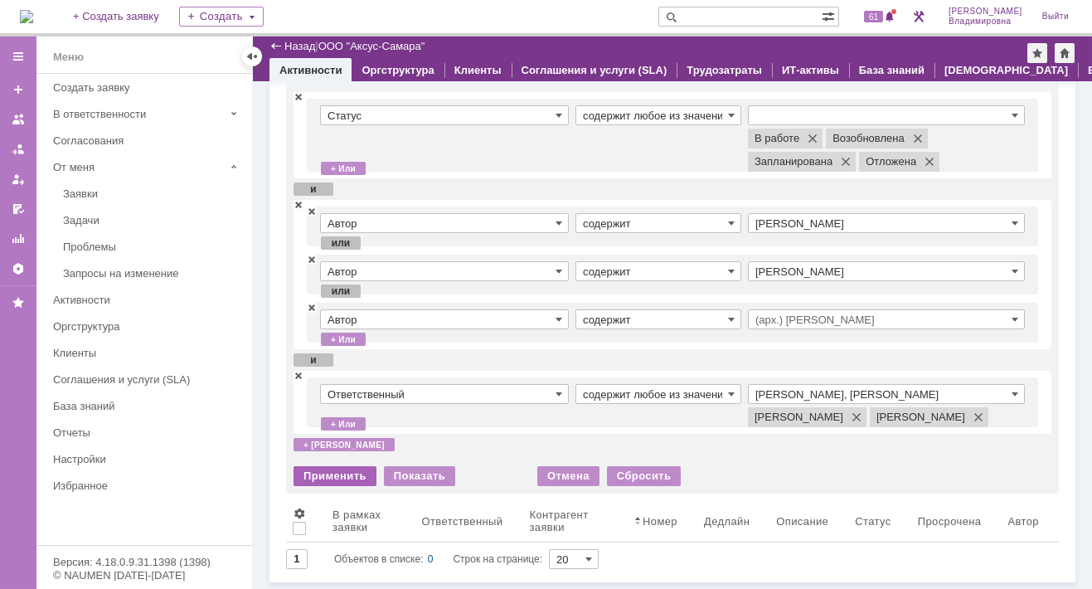
click at [326, 472] on div "Применить" at bounding box center [335, 476] width 83 height 20
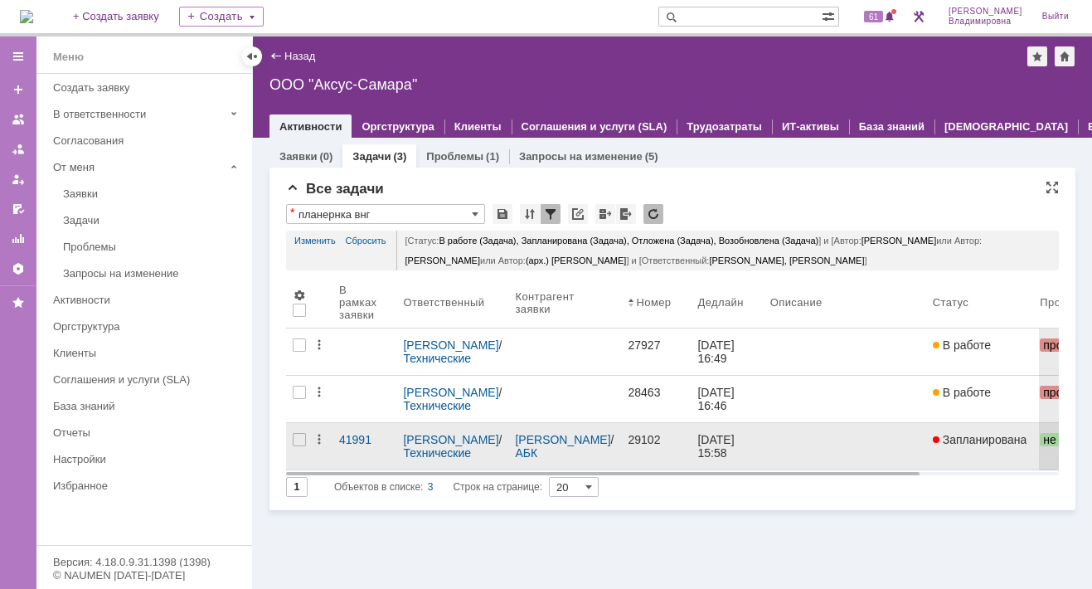
scroll to position [0, 0]
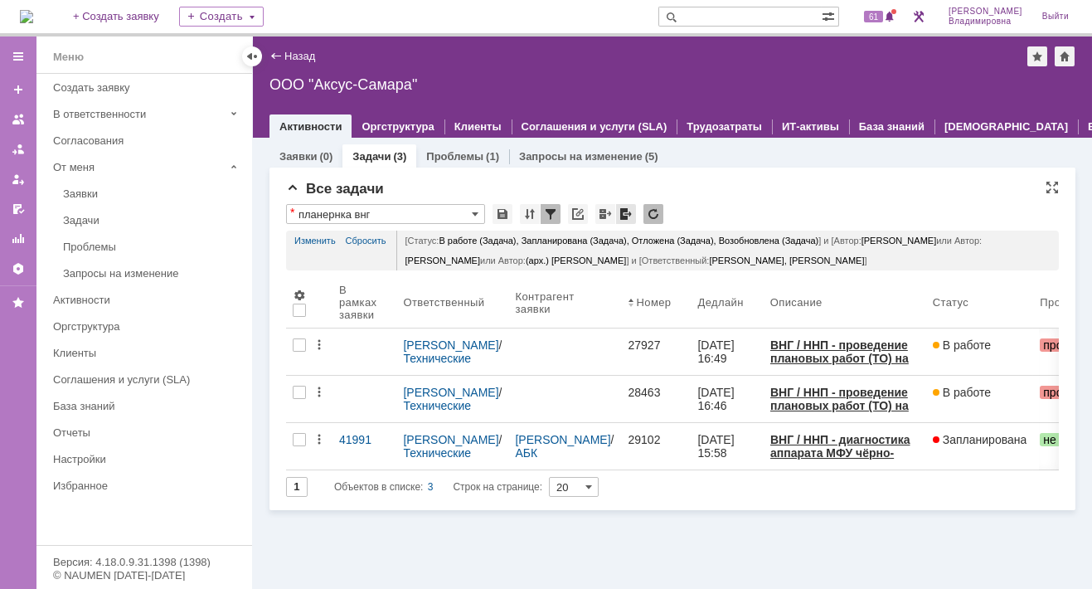
click at [623, 211] on div at bounding box center [626, 214] width 20 height 20
click at [896, 12] on span at bounding box center [890, 17] width 12 height 13
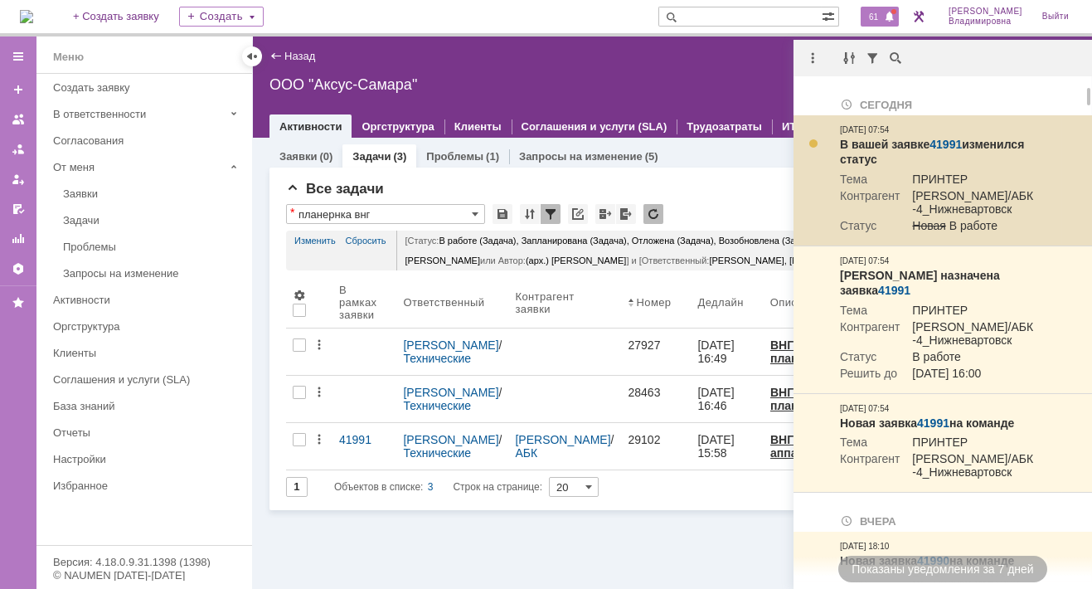
click at [935, 139] on link "41991" at bounding box center [946, 144] width 32 height 13
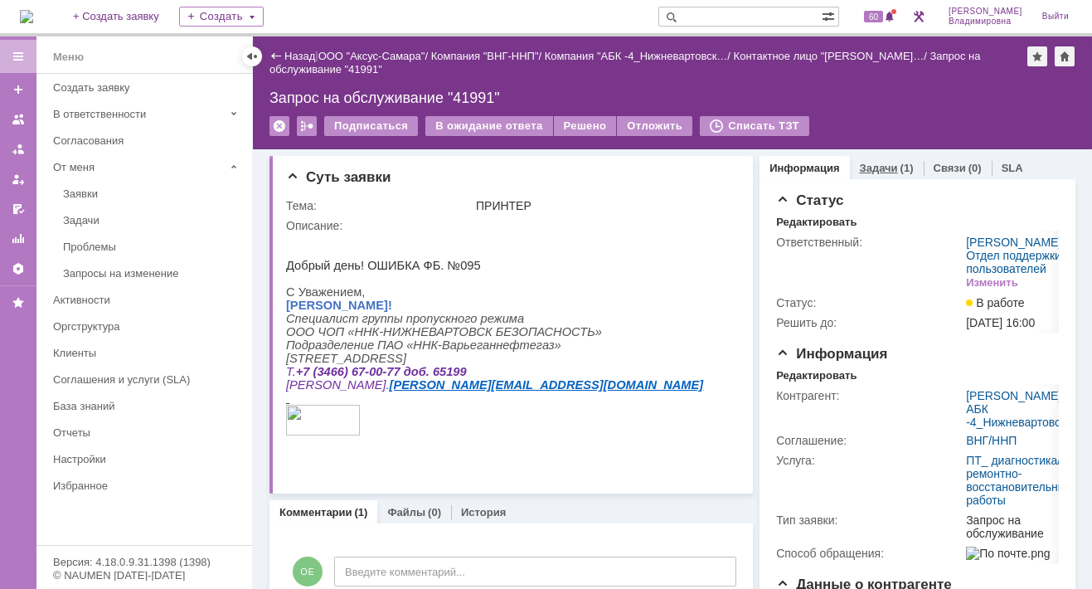
click at [874, 167] on link "Задачи" at bounding box center [879, 168] width 38 height 12
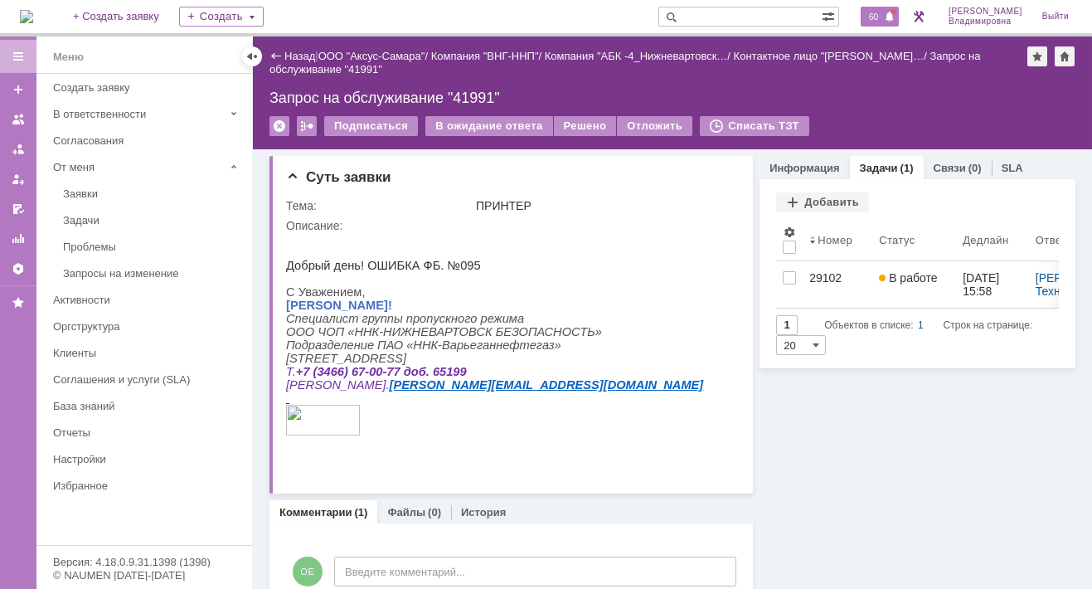
click at [876, 11] on span "60" at bounding box center [873, 17] width 19 height 12
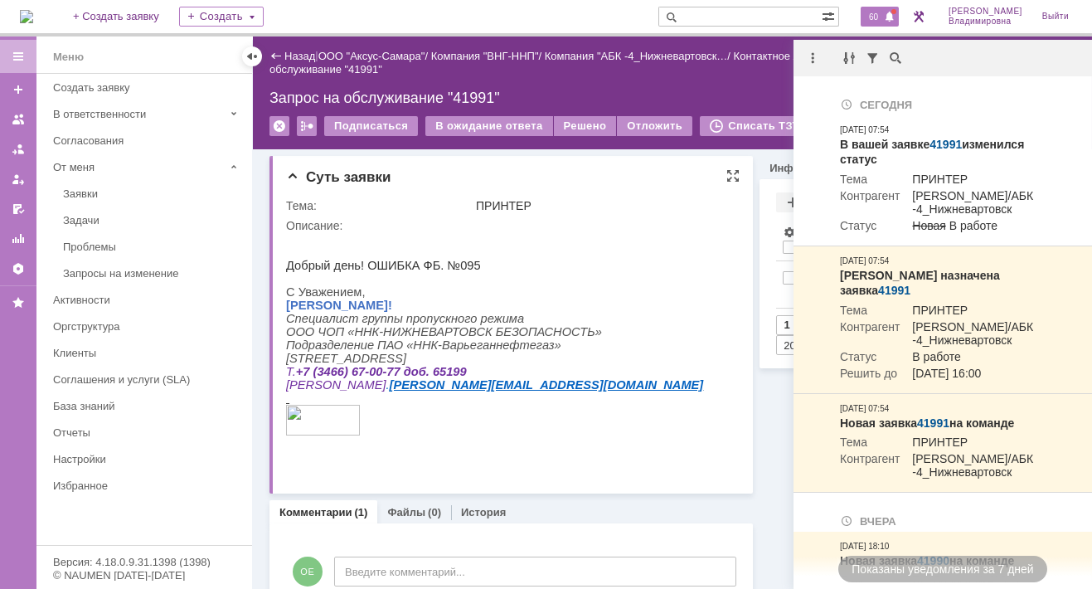
click at [463, 312] on p "[PERSON_NAME]!" at bounding box center [494, 305] width 417 height 13
